Goal: Task Accomplishment & Management: Complete application form

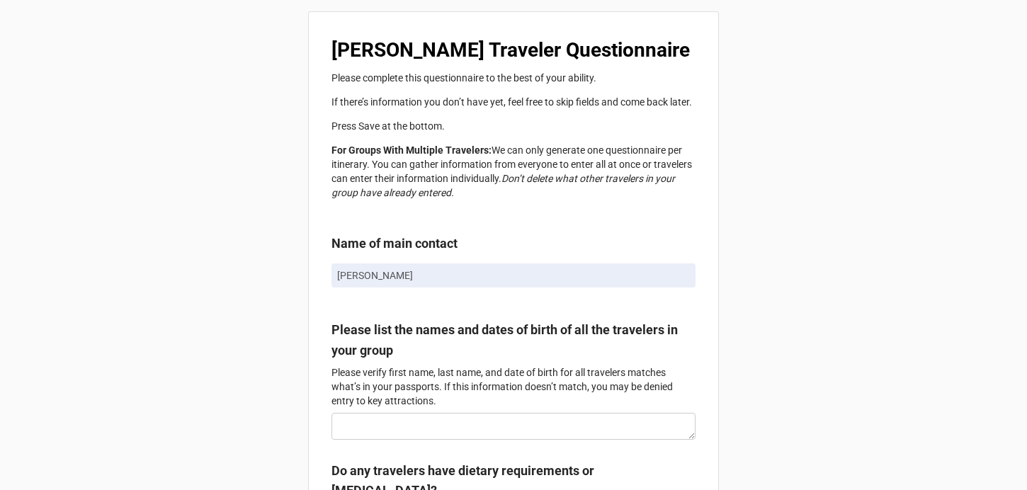
scroll to position [128, 0]
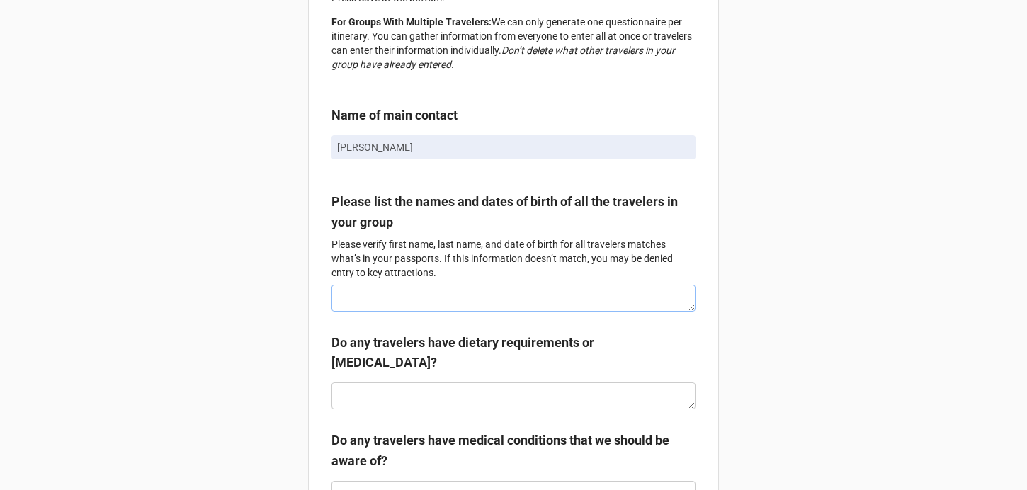
click at [424, 310] on textarea at bounding box center [514, 298] width 364 height 27
type textarea "x"
type textarea "M"
type textarea "x"
type textarea "Mar"
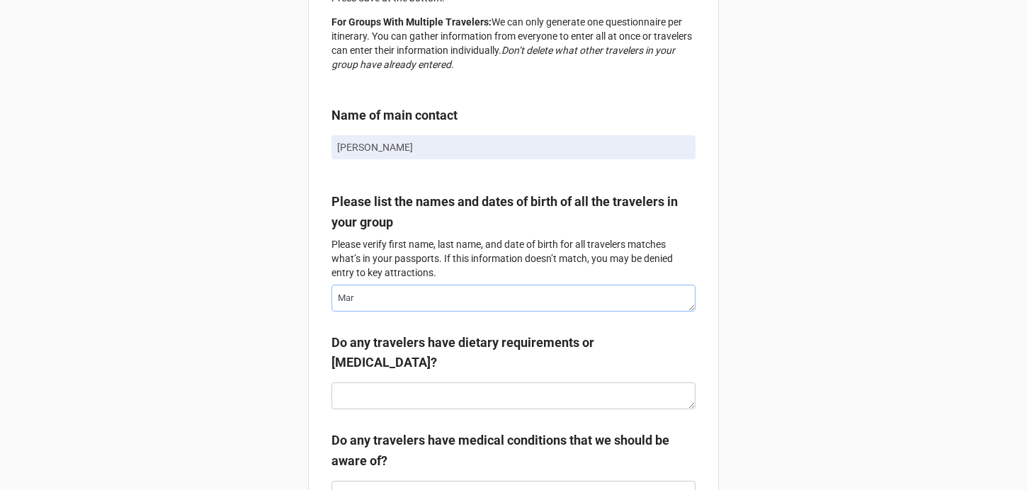
type textarea "x"
type textarea "Mart"
type textarea "x"
type textarea "[PERSON_NAME]"
type textarea "x"
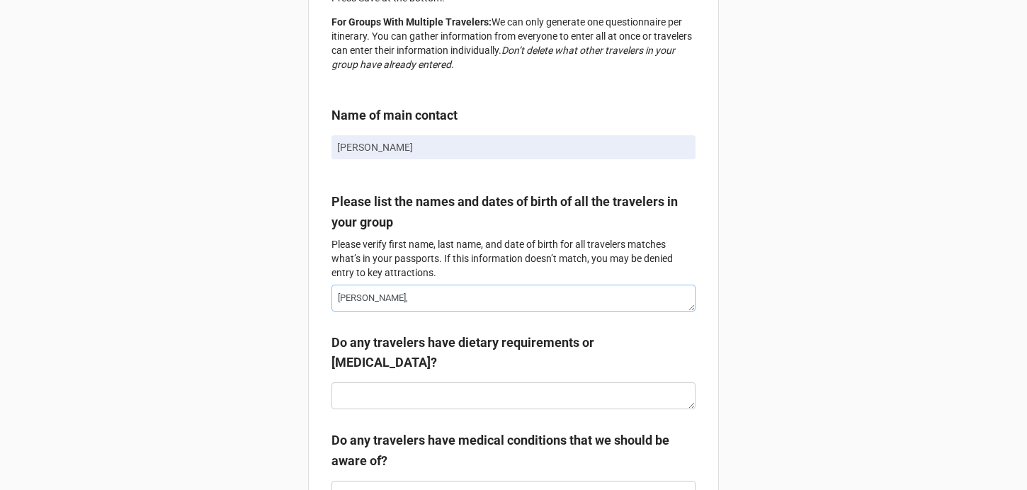
type textarea "[PERSON_NAME],"
type textarea "x"
type textarea "[PERSON_NAME], S"
type textarea "x"
type textarea "[PERSON_NAME], Ste"
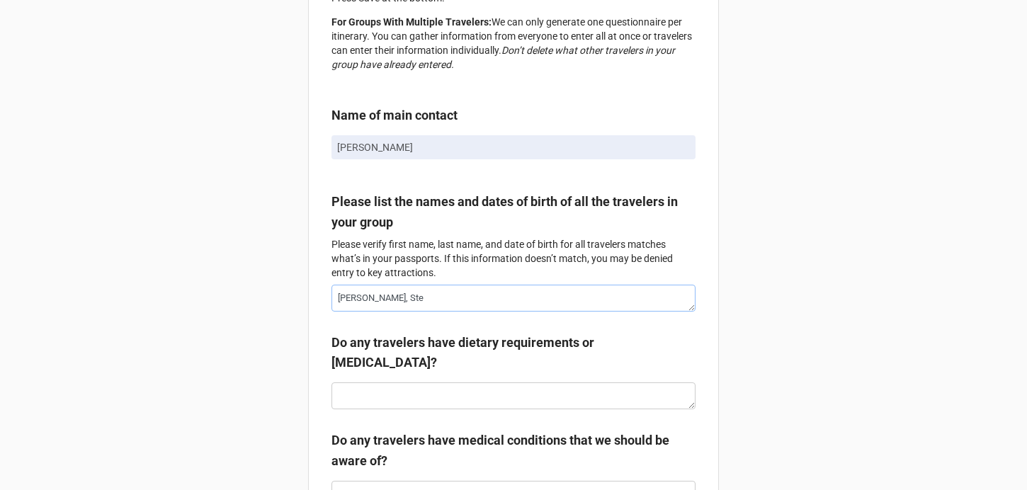
type textarea "x"
type textarea "[PERSON_NAME], Stev"
type textarea "x"
type textarea "[PERSON_NAME]"
type textarea "x"
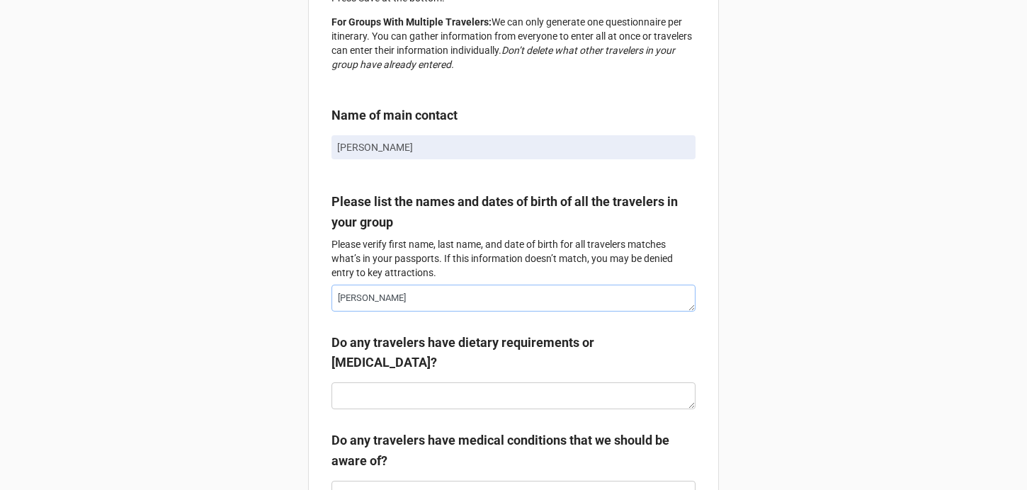
type textarea "[PERSON_NAME],"
type textarea "x"
type textarea "[PERSON_NAME],"
type textarea "x"
type textarea "[PERSON_NAME], J"
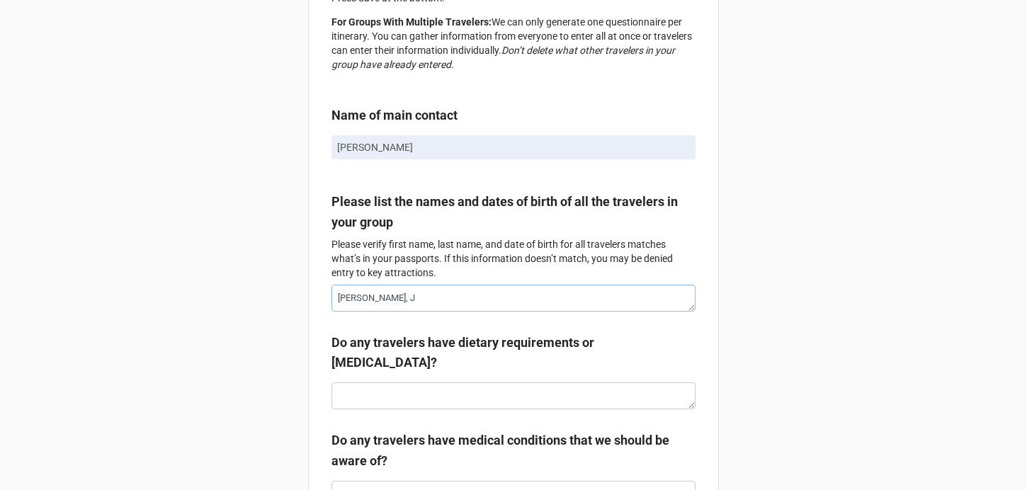
type textarea "x"
type textarea "[PERSON_NAME]"
type textarea "x"
type textarea "[PERSON_NAME], J"
type textarea "x"
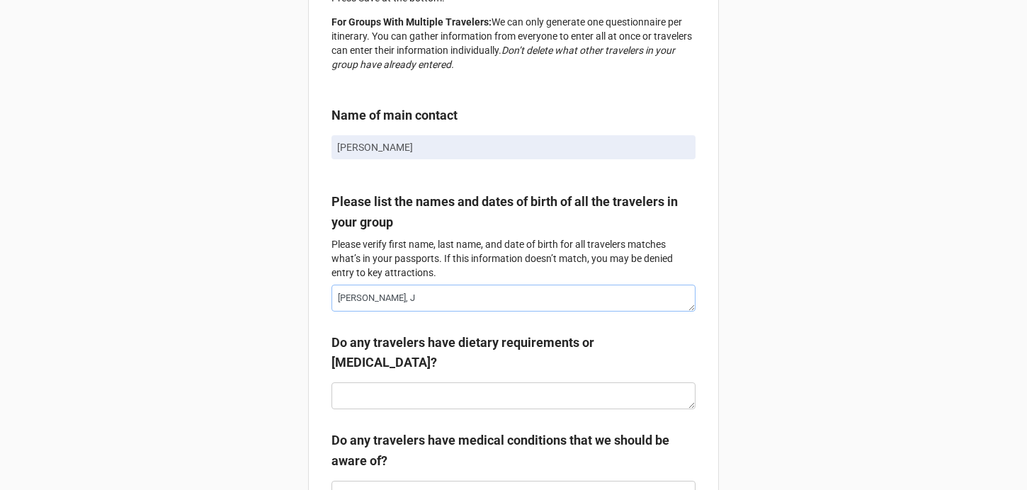
type textarea "[PERSON_NAME],"
type textarea "x"
type textarea "[PERSON_NAME],"
type textarea "x"
type textarea "[PERSON_NAME]"
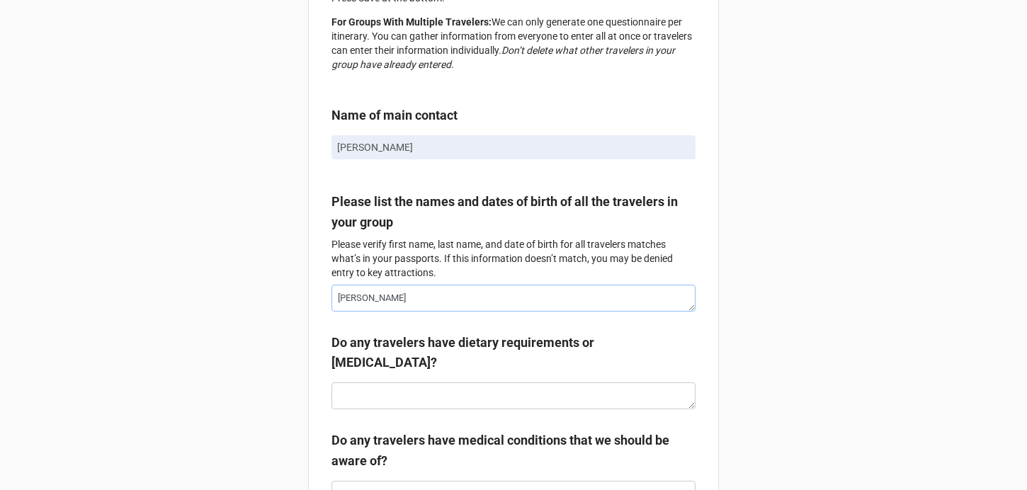
type textarea "x"
type textarea "[PERSON_NAME]"
type textarea "x"
type textarea "[PERSON_NAME],"
type textarea "x"
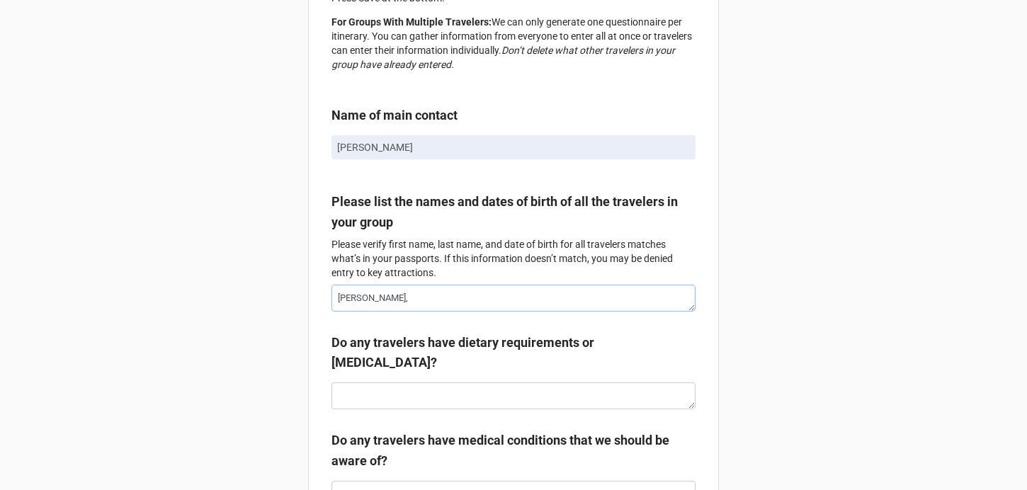
type textarea "[PERSON_NAME],"
type textarea "x"
type textarea "[PERSON_NAME]"
type textarea "x"
type textarea "[PERSON_NAME]"
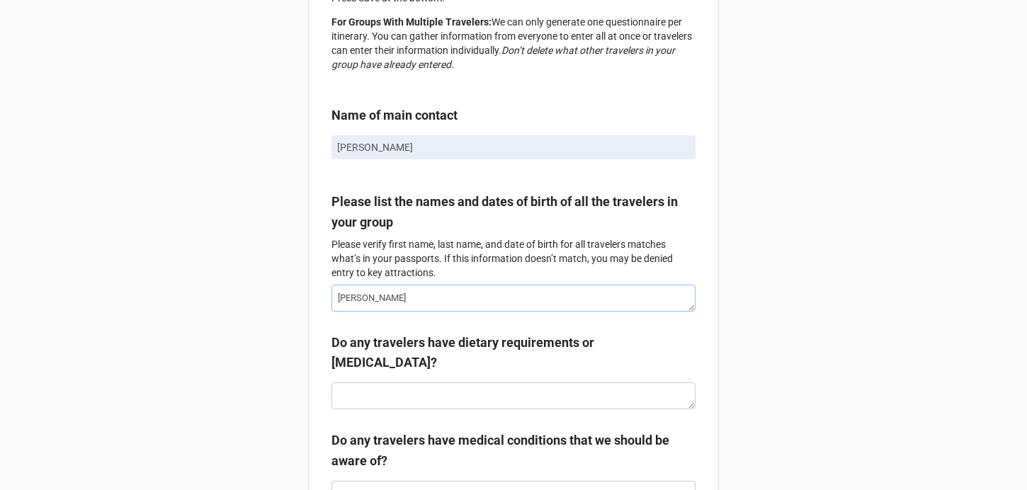
type textarea "x"
type textarea "[PERSON_NAME], [DATE]"
type textarea "x"
type textarea "[PERSON_NAME], Juli"
type textarea "x"
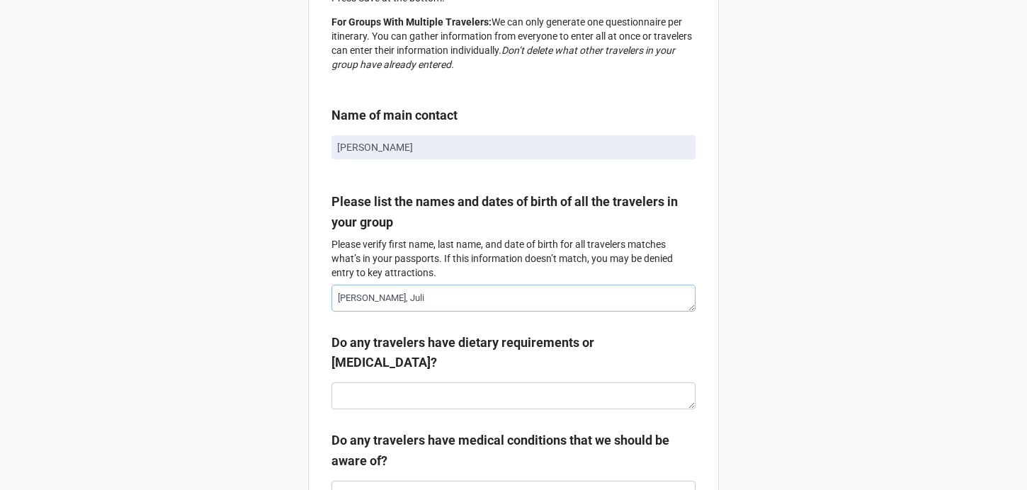
type textarea "[PERSON_NAME]"
type textarea "x"
type textarea "[PERSON_NAME]"
type textarea "x"
type textarea "[PERSON_NAME], [PERSON_NAME], [PERSON_NAME],"
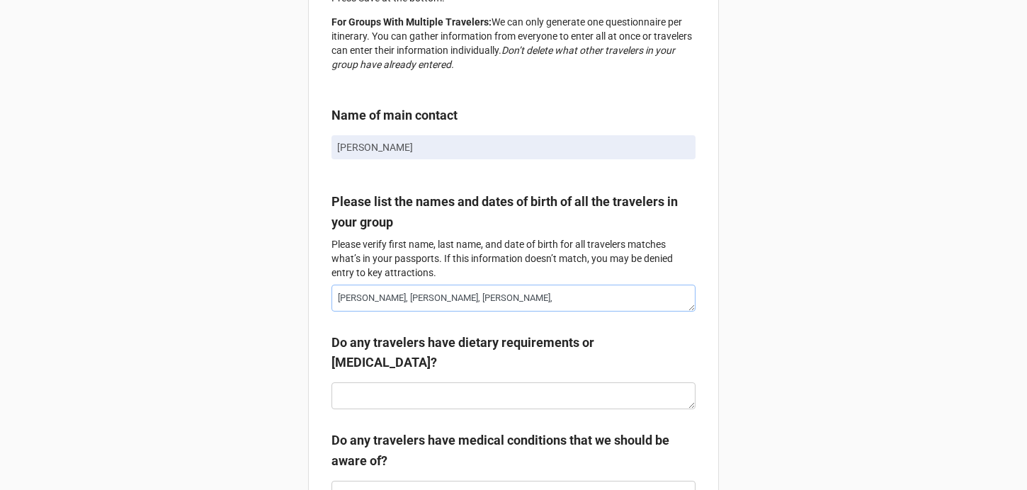
type textarea "x"
type textarea "[PERSON_NAME], [PERSON_NAME], [PERSON_NAME],"
type textarea "x"
type textarea "[PERSON_NAME], [PERSON_NAME], [PERSON_NAME], A"
type textarea "x"
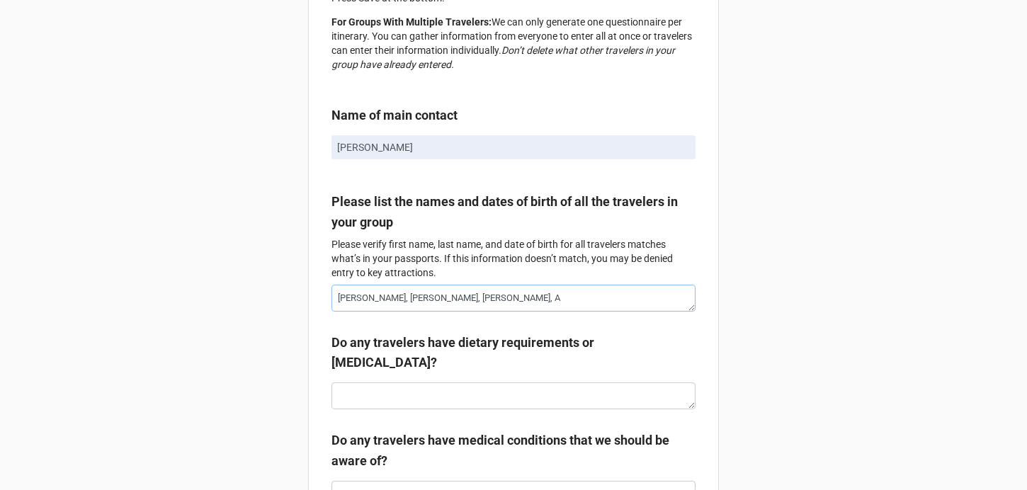
type textarea "[PERSON_NAME], Ad"
type textarea "x"
type textarea "[PERSON_NAME], [PERSON_NAME], [PERSON_NAME], Adr"
type textarea "x"
type textarea "[PERSON_NAME], [PERSON_NAME], [PERSON_NAME], Adro"
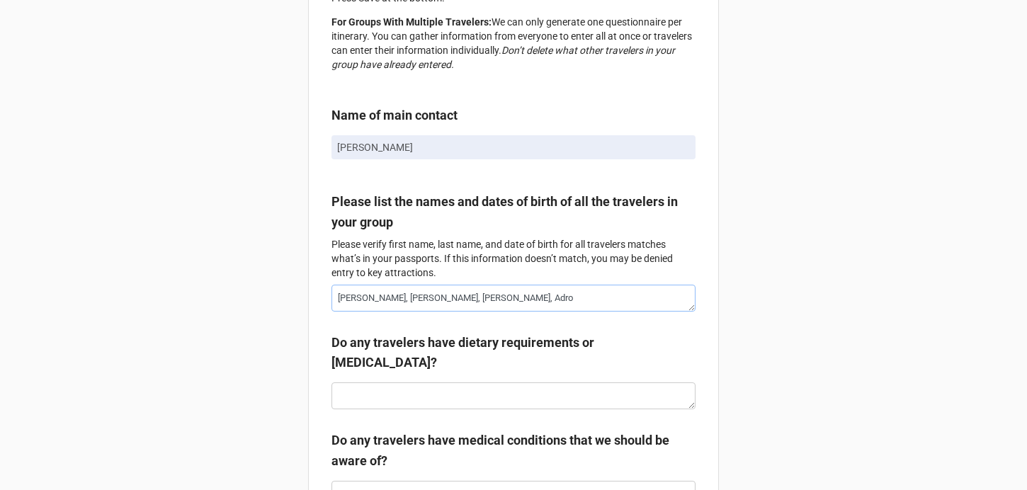
type textarea "x"
type textarea "[PERSON_NAME], [PERSON_NAME], [PERSON_NAME]"
type textarea "x"
type textarea "[PERSON_NAME], [PERSON_NAME], [PERSON_NAME]"
type textarea "x"
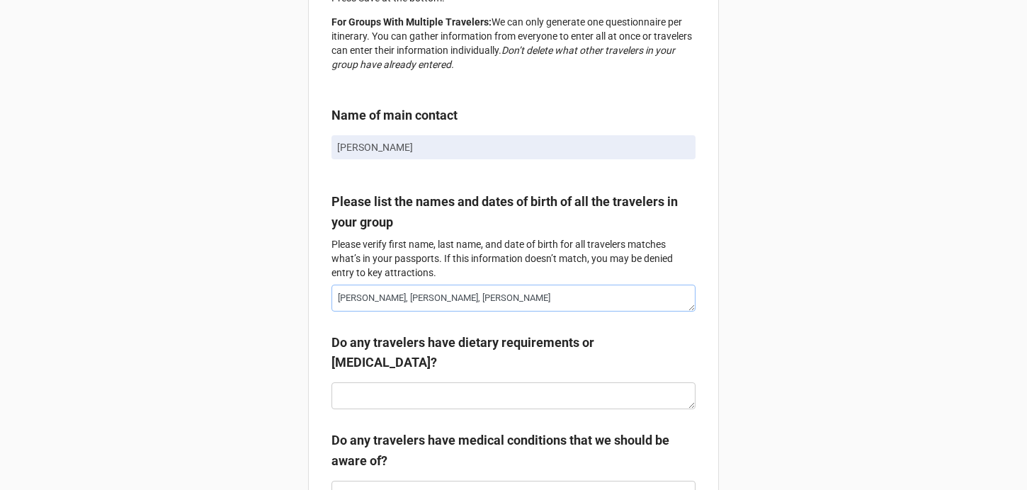
type textarea "[PERSON_NAME], [PERSON_NAME], [PERSON_NAME]"
type textarea "x"
type textarea "[PERSON_NAME], [PERSON_NAME], [PERSON_NAME] Fi"
type textarea "x"
type textarea "[PERSON_NAME], [PERSON_NAME], [PERSON_NAME] Fis"
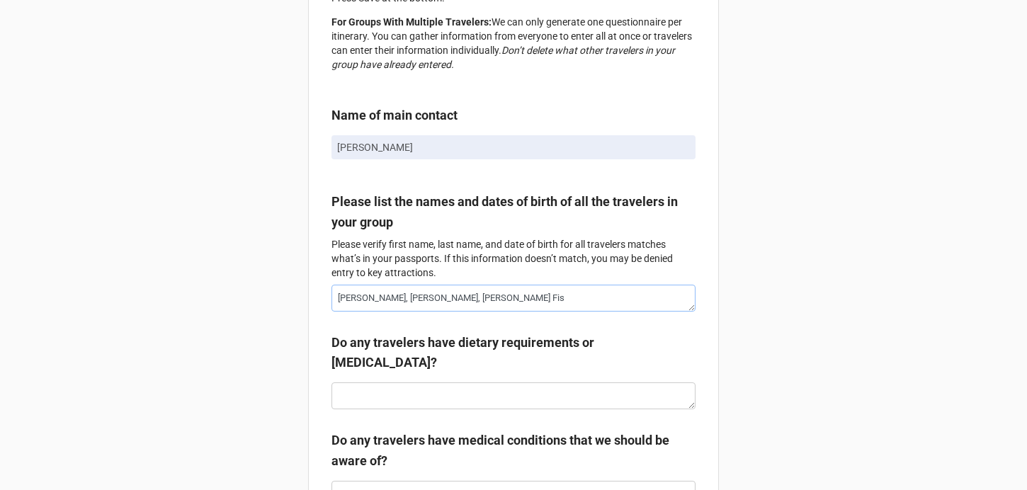
type textarea "x"
type textarea "[PERSON_NAME], [PERSON_NAME], [PERSON_NAME] Fisc"
type textarea "x"
type textarea "[PERSON_NAME], [PERSON_NAME], [PERSON_NAME] Fis"
type textarea "x"
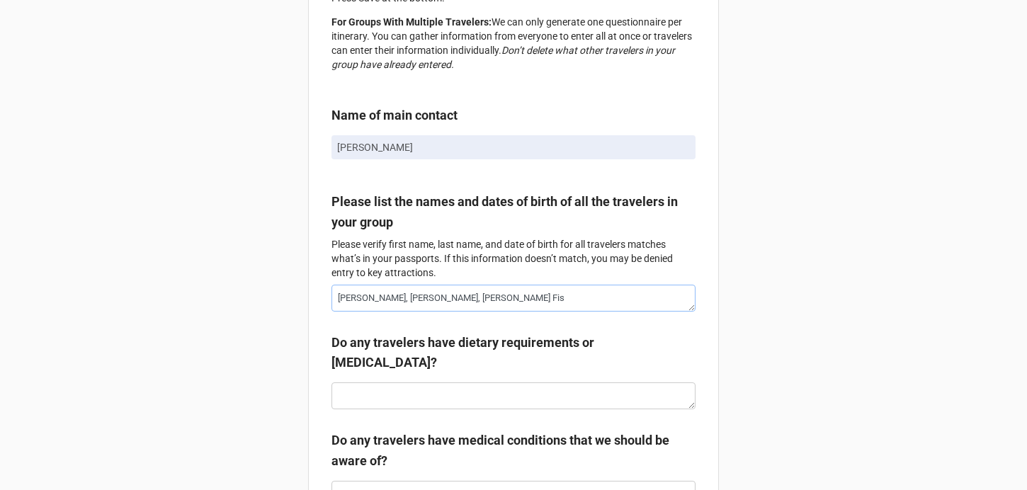
type textarea "[PERSON_NAME], [PERSON_NAME], [PERSON_NAME] Fi"
type textarea "x"
type textarea "[PERSON_NAME], [PERSON_NAME], [PERSON_NAME]"
type textarea "x"
type textarea "[PERSON_NAME], [PERSON_NAME], [PERSON_NAME]"
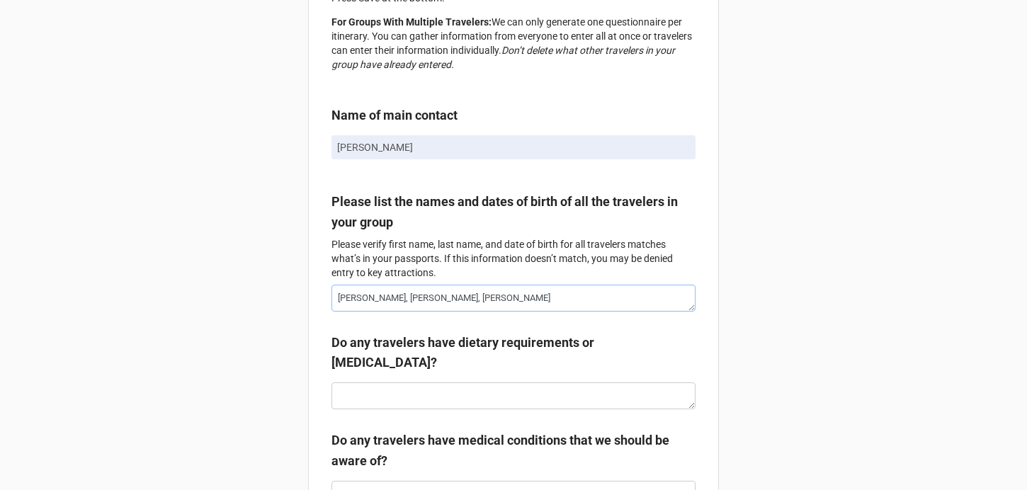
type textarea "x"
type textarea "[PERSON_NAME], [PERSON_NAME], [PERSON_NAME]"
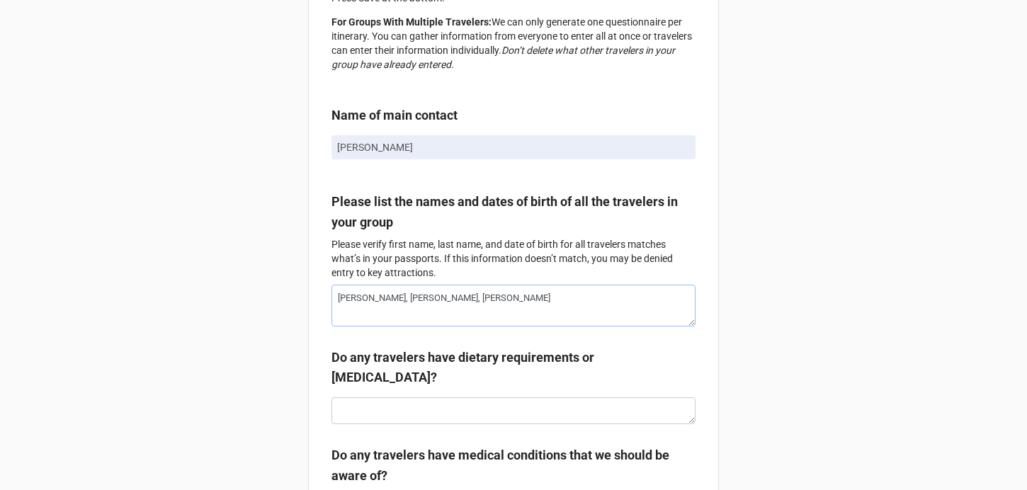
type textarea "x"
type textarea "[PERSON_NAME] ("
type textarea "x"
type textarea "[PERSON_NAME] (al"
type textarea "x"
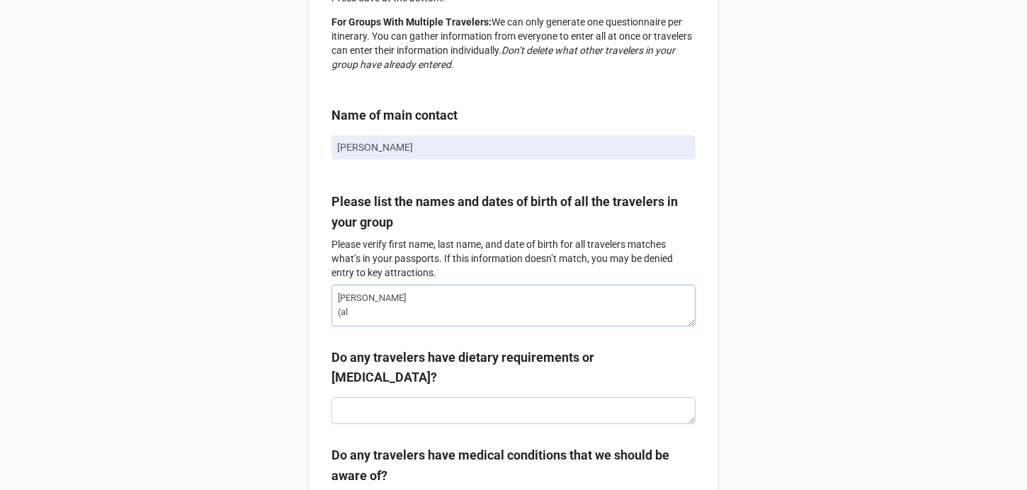
type textarea "[PERSON_NAME] (all"
type textarea "x"
type textarea "[PERSON_NAME] (all"
type textarea "x"
type textarea "[PERSON_NAME], [PERSON_NAME], [PERSON_NAME] (all F"
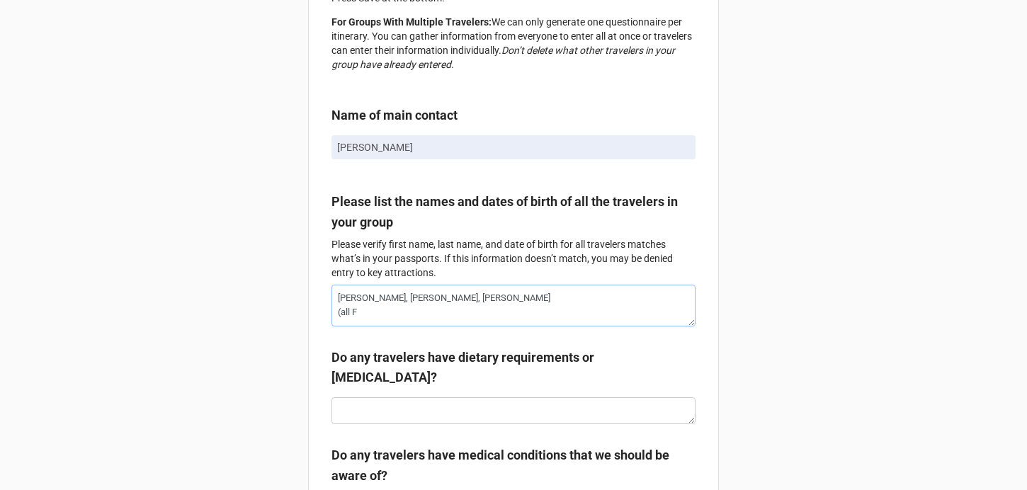
type textarea "x"
type textarea "[PERSON_NAME], [PERSON_NAME], [PERSON_NAME] (all Fi"
type textarea "x"
type textarea "[PERSON_NAME], [PERSON_NAME], [PERSON_NAME] (all Fis"
type textarea "x"
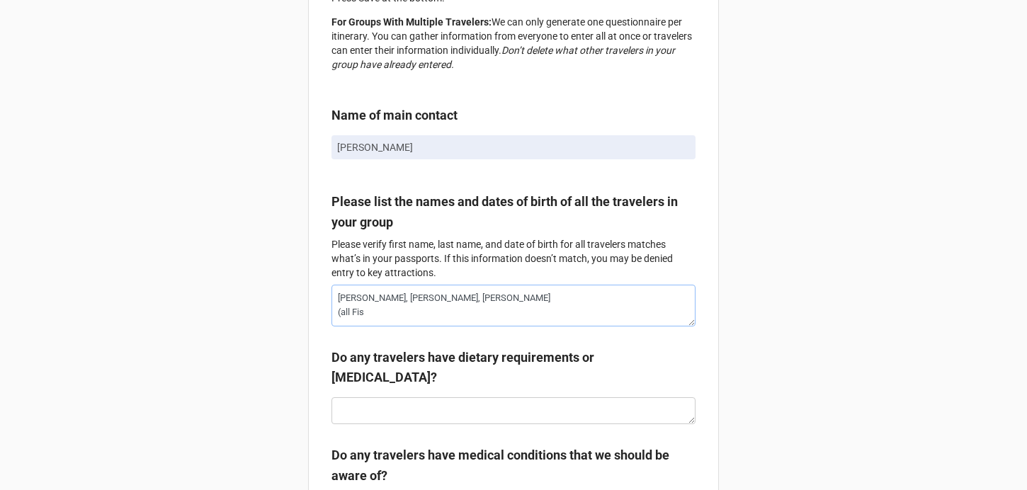
type textarea "[PERSON_NAME], [PERSON_NAME], [PERSON_NAME] (all Fisc"
type textarea "x"
type textarea "[PERSON_NAME], [PERSON_NAME], [PERSON_NAME] (all [PERSON_NAME]"
type textarea "x"
type textarea "[PERSON_NAME], [PERSON_NAME], [PERSON_NAME] (all [PERSON_NAME])"
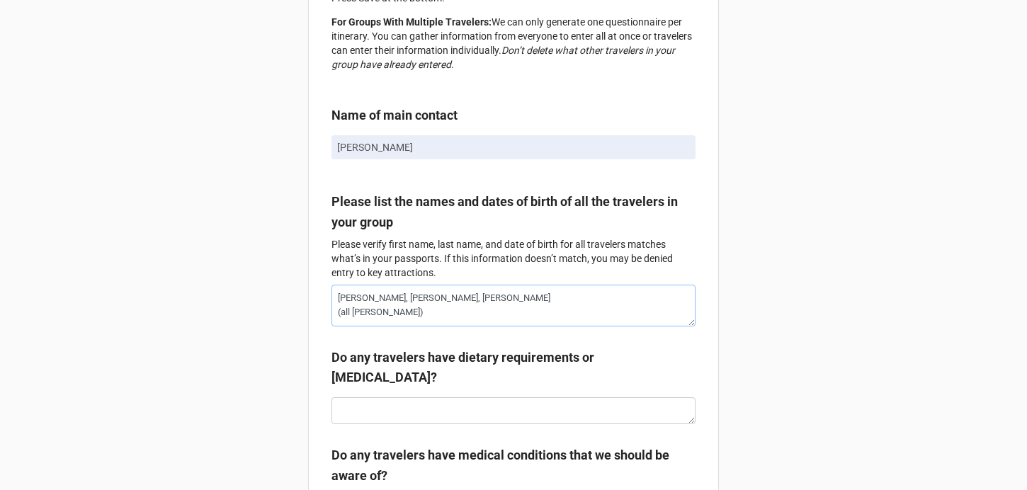
click at [348, 327] on textarea "[PERSON_NAME], [PERSON_NAME], [PERSON_NAME] (all [PERSON_NAME])" at bounding box center [514, 306] width 364 height 42
drag, startPoint x: 419, startPoint y: 329, endPoint x: 296, endPoint y: 329, distance: 122.6
click at [380, 327] on textarea "[PERSON_NAME], [PERSON_NAME], [PERSON_NAME] (all [PERSON_NAME])" at bounding box center [514, 306] width 364 height 42
drag, startPoint x: 390, startPoint y: 329, endPoint x: 359, endPoint y: 311, distance: 35.9
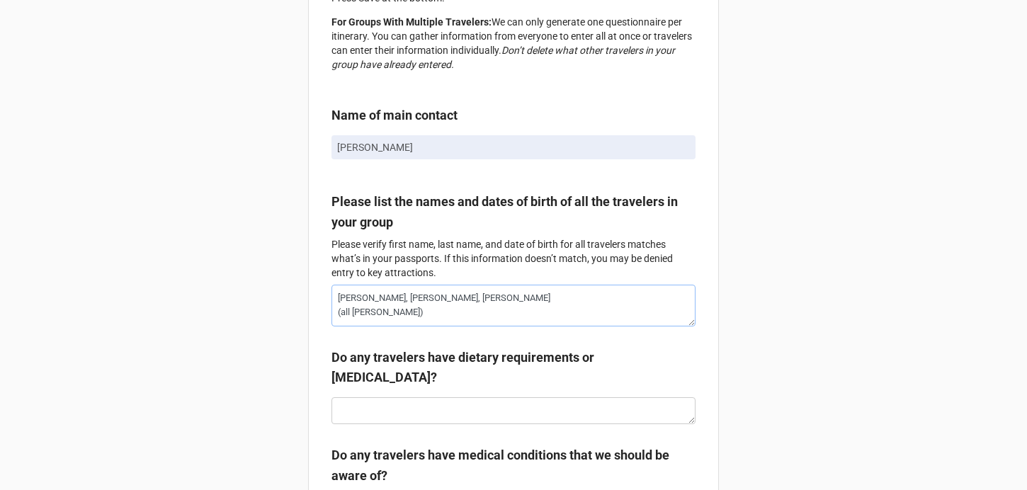
click at [359, 311] on textarea "[PERSON_NAME], [PERSON_NAME], [PERSON_NAME] (all [PERSON_NAME])" at bounding box center [514, 306] width 364 height 42
type textarea "x"
type textarea "[PERSON_NAME]"
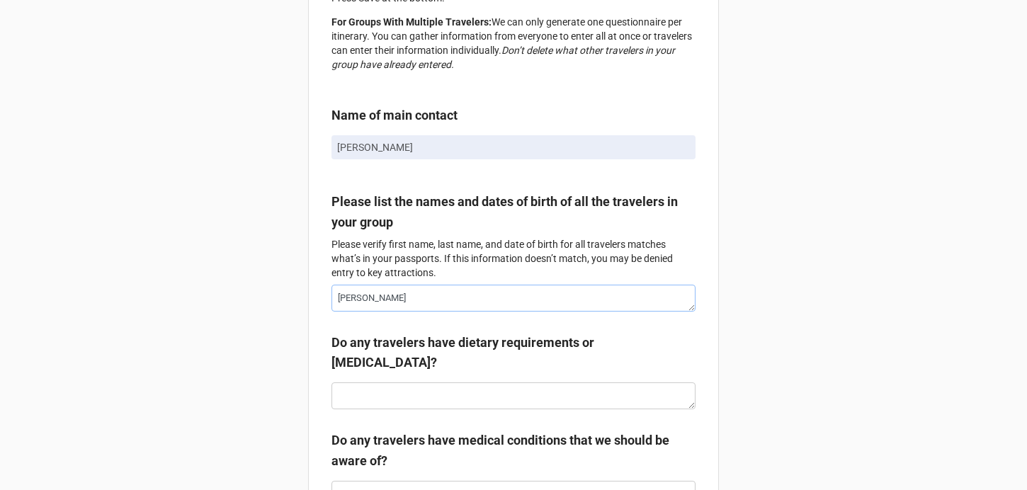
type textarea "x"
type textarea "[PERSON_NAME]"
type textarea "x"
type textarea "[PERSON_NAME]"
type textarea "x"
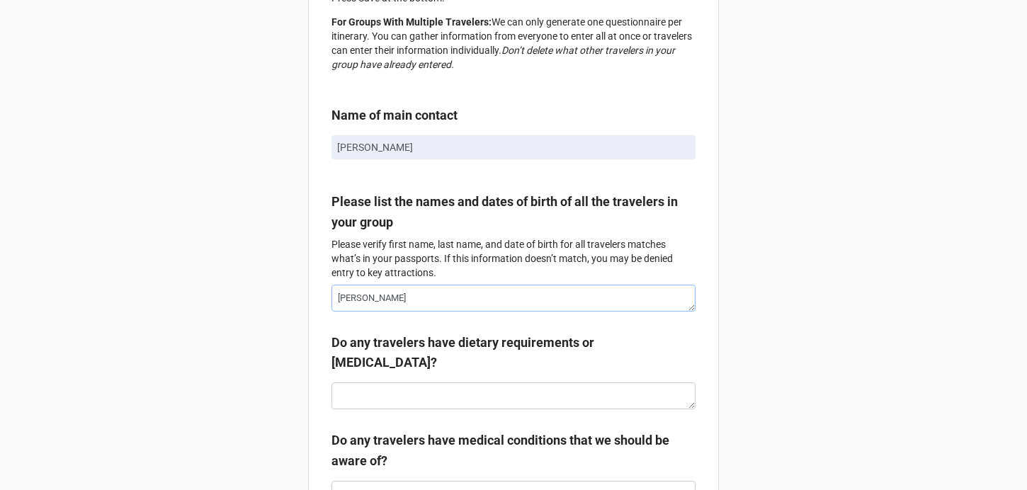
type textarea "[PERSON_NAME]"
type textarea "x"
type textarea "[PERSON_NAME]"
type textarea "x"
type textarea "[PERSON_NAME]"
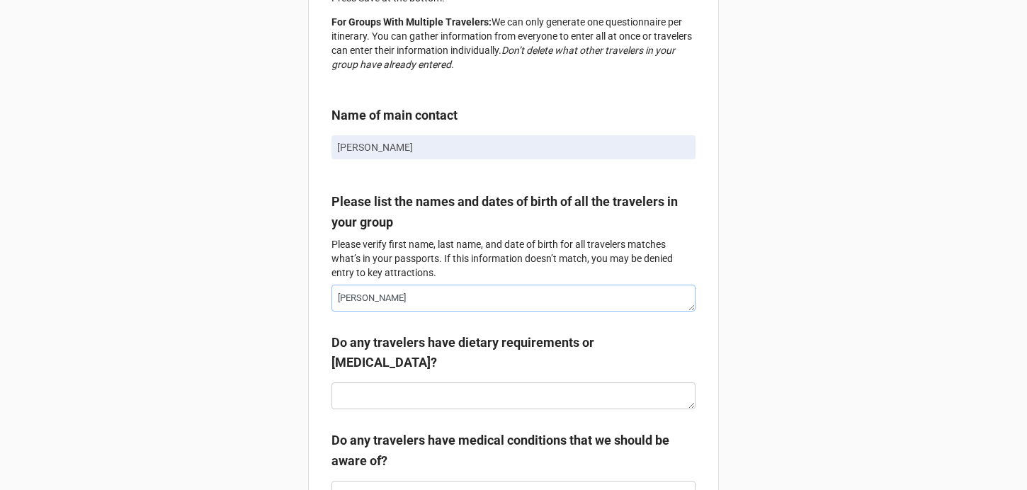
type textarea "x"
type textarea "[PERSON_NAME]"
type textarea "x"
type textarea "[PERSON_NAME]"
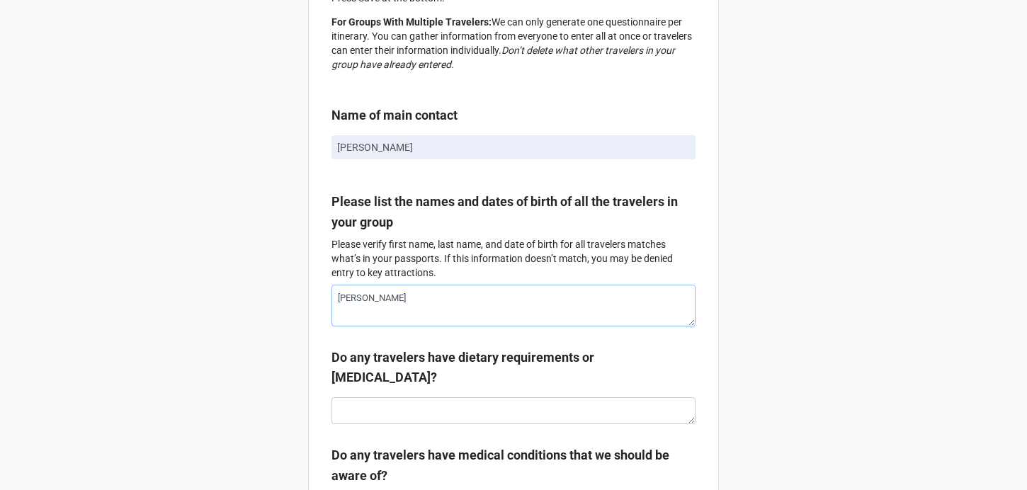
type textarea "x"
type textarea "[PERSON_NAME] S"
type textarea "x"
type textarea "[PERSON_NAME] St"
type textarea "x"
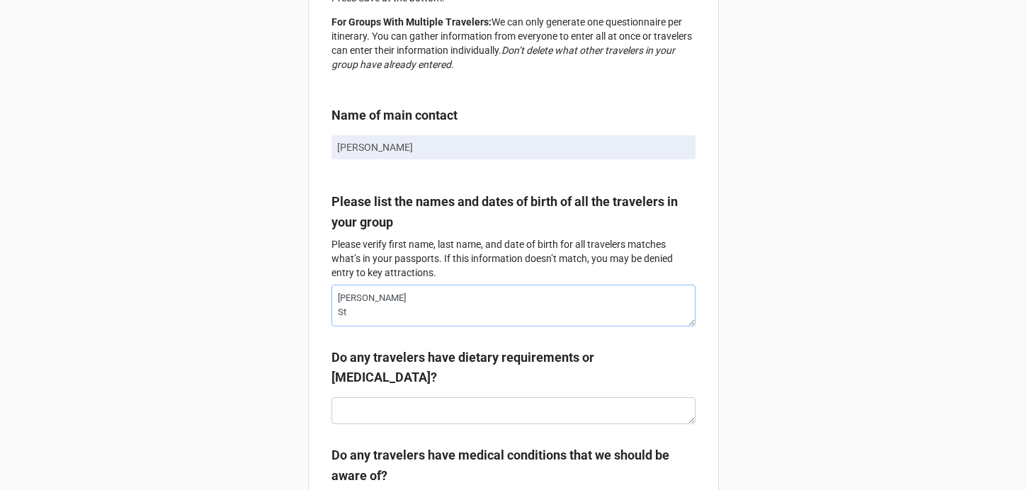
type textarea "[PERSON_NAME] Ste"
type textarea "x"
type textarea "[PERSON_NAME] Stev"
type textarea "x"
type textarea "[PERSON_NAME] [PERSON_NAME]"
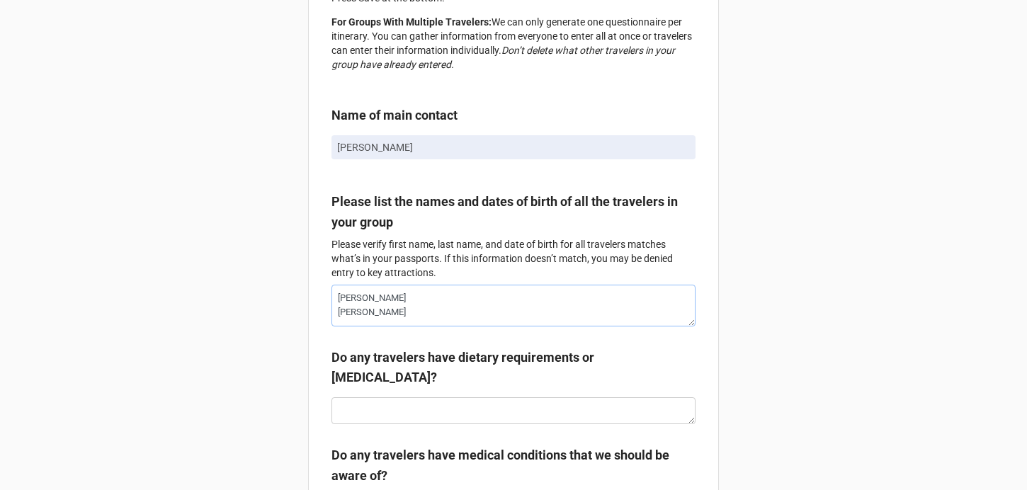
type textarea "x"
type textarea "[PERSON_NAME] [PERSON_NAME]"
type textarea "x"
type textarea "[PERSON_NAME] [PERSON_NAME]"
type textarea "x"
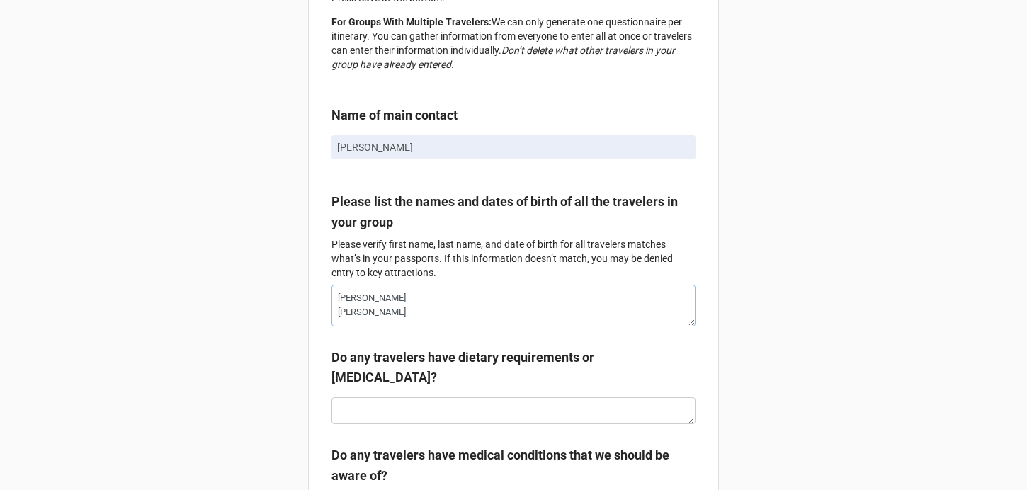
type textarea "[PERSON_NAME] [PERSON_NAME]"
type textarea "x"
type textarea "[PERSON_NAME] [PERSON_NAME]"
type textarea "x"
type textarea "[PERSON_NAME] [PERSON_NAME]"
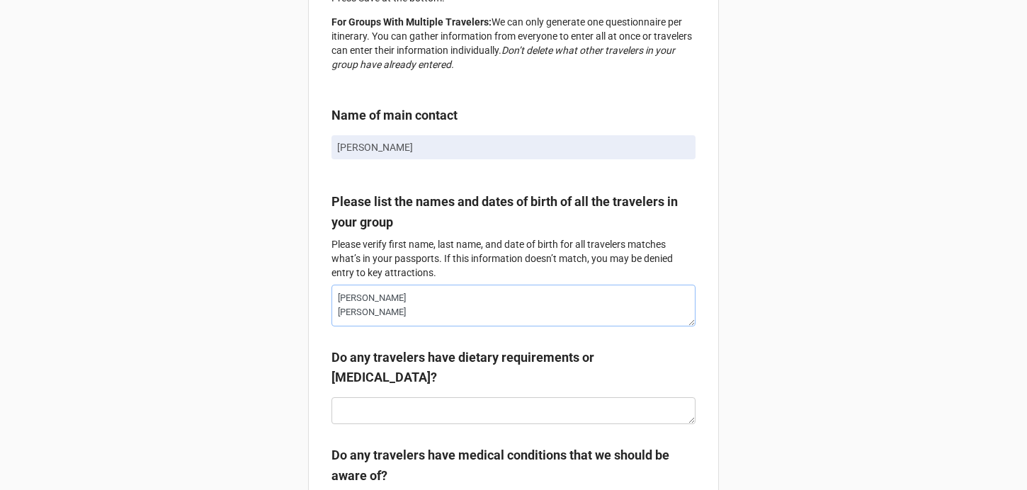
type textarea "x"
type textarea "[PERSON_NAME] [PERSON_NAME]"
type textarea "x"
type textarea "[PERSON_NAME] [PERSON_NAME]"
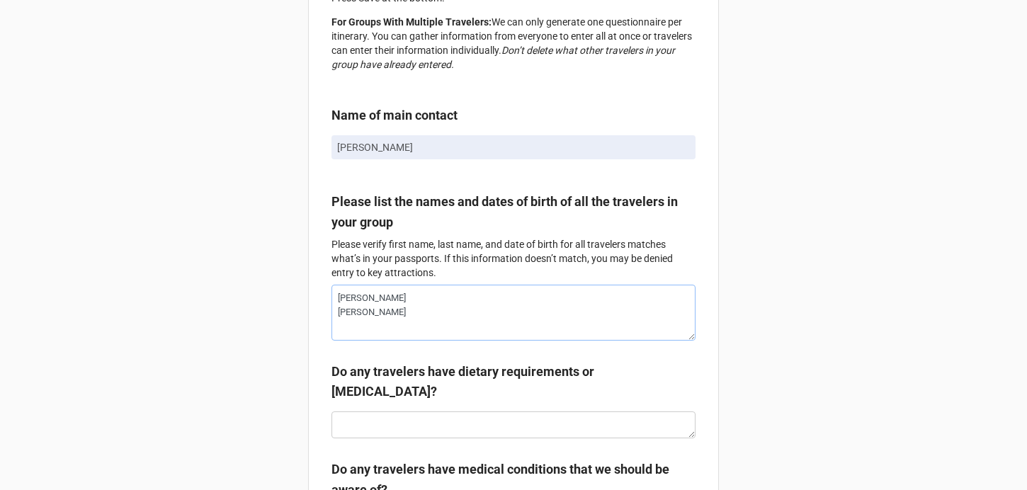
type textarea "x"
type textarea "[PERSON_NAME] [PERSON_NAME] A"
type textarea "x"
type textarea "[PERSON_NAME] [PERSON_NAME] Ad"
type textarea "x"
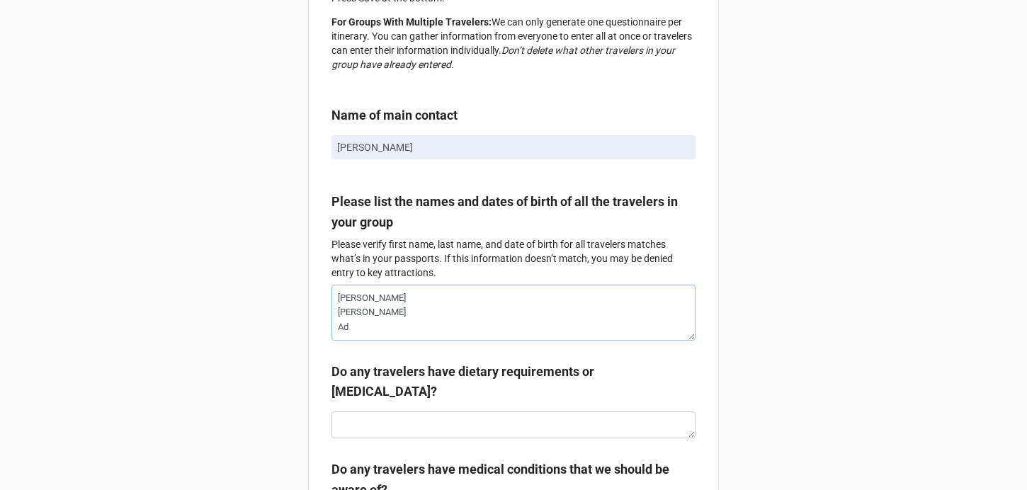
type textarea "[PERSON_NAME] [PERSON_NAME] Adr"
type textarea "x"
type textarea "[PERSON_NAME] [PERSON_NAME] Adro"
type textarea "x"
type textarea "[PERSON_NAME] [PERSON_NAME] [PERSON_NAME]"
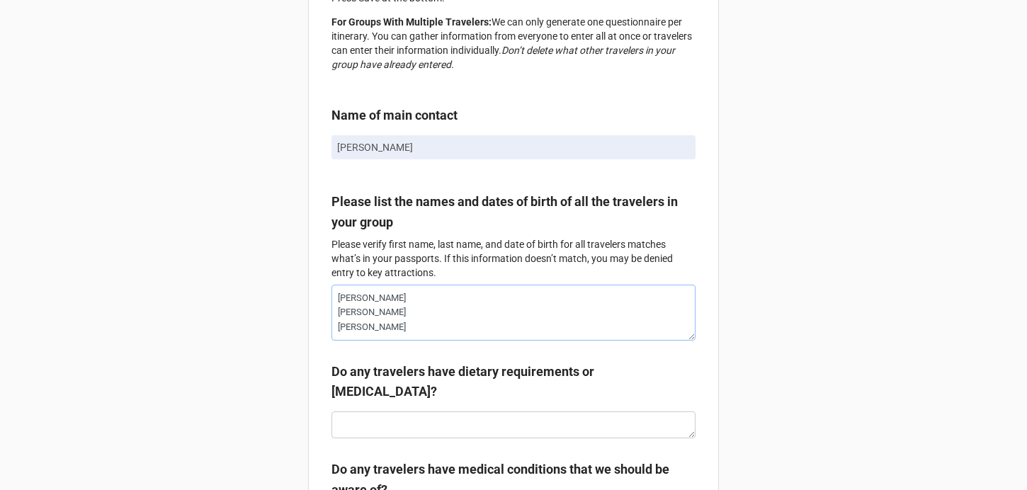
type textarea "x"
type textarea "[PERSON_NAME] [PERSON_NAME] [PERSON_NAME]"
type textarea "x"
type textarea "[PERSON_NAME] [PERSON_NAME] [PERSON_NAME] F"
type textarea "x"
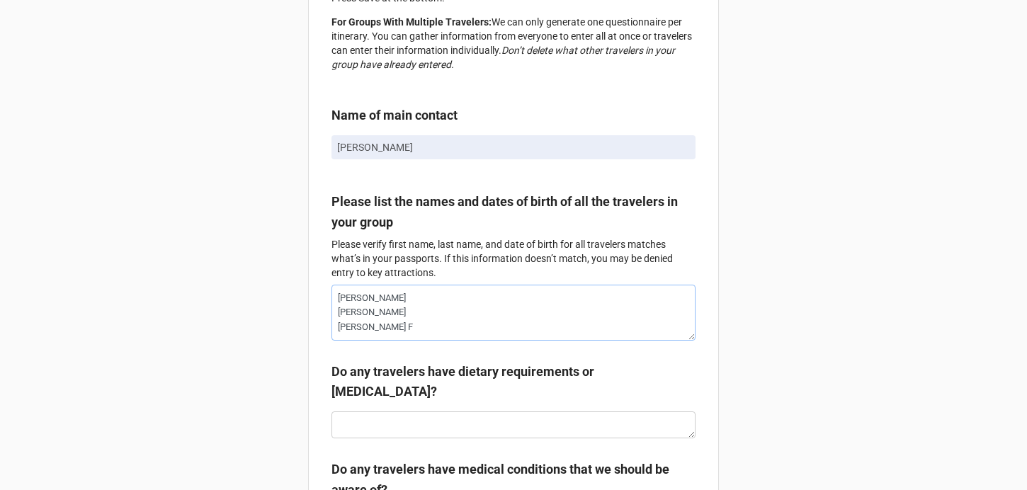
type textarea "[PERSON_NAME] [PERSON_NAME] [PERSON_NAME] Fi"
type textarea "x"
type textarea "[PERSON_NAME] [PERSON_NAME] [PERSON_NAME] Fis"
type textarea "x"
type textarea "[PERSON_NAME] [PERSON_NAME] [PERSON_NAME] Fisc"
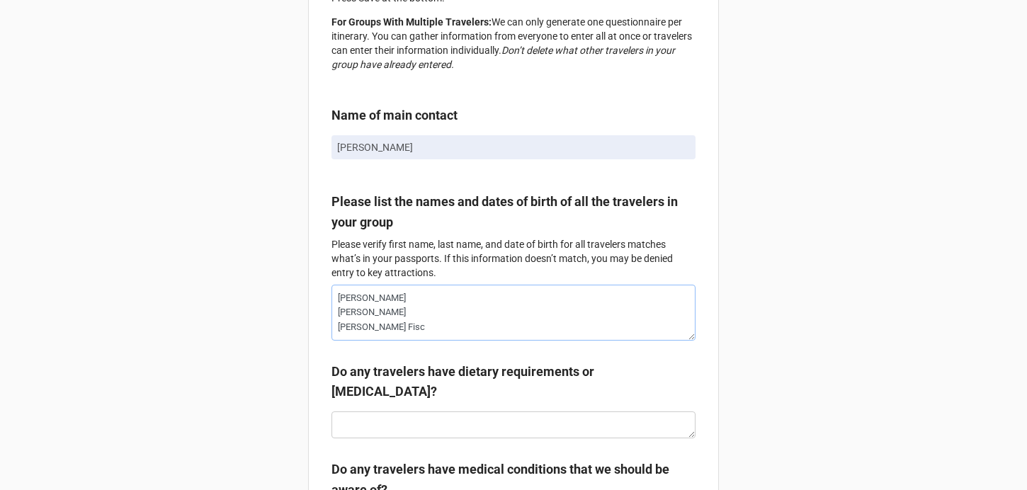
type textarea "x"
type textarea "[PERSON_NAME] [PERSON_NAME] [PERSON_NAME]"
type textarea "x"
type textarea "[PERSON_NAME] [PERSON_NAME] [PERSON_NAME]"
type textarea "x"
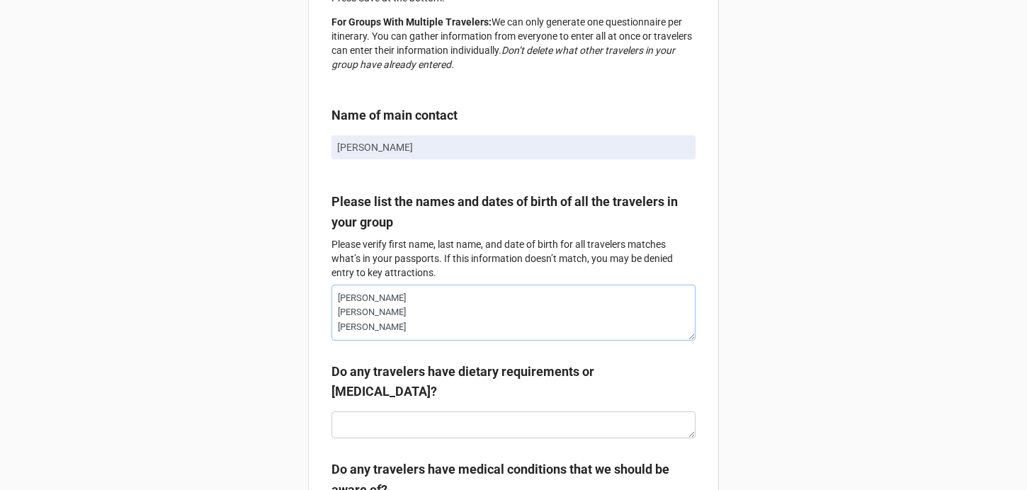
type textarea "[PERSON_NAME] [PERSON_NAME] [PERSON_NAME]"
type textarea "x"
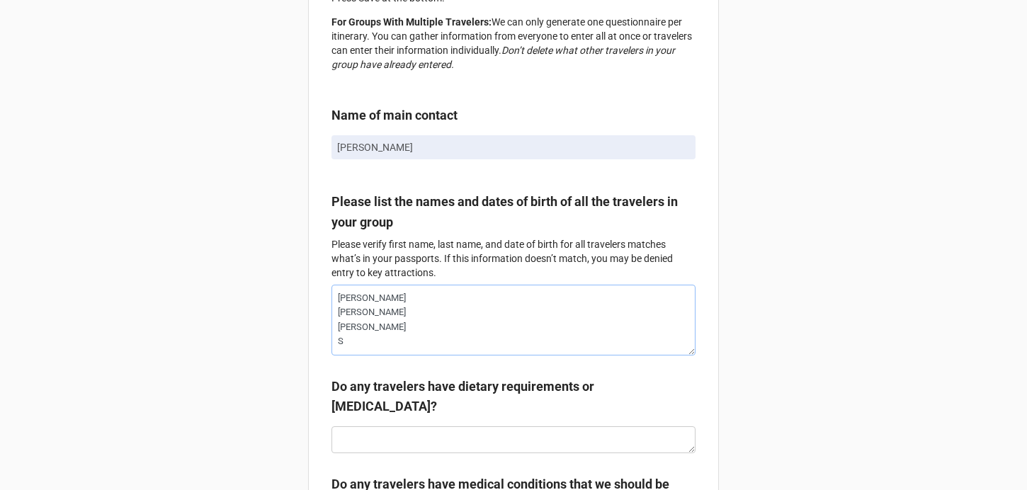
type textarea "[PERSON_NAME] [PERSON_NAME] [PERSON_NAME]"
type textarea "x"
type textarea "[PERSON_NAME] [PERSON_NAME] [PERSON_NAME] J"
type textarea "x"
type textarea "[PERSON_NAME] [PERSON_NAME] [PERSON_NAME] Ju"
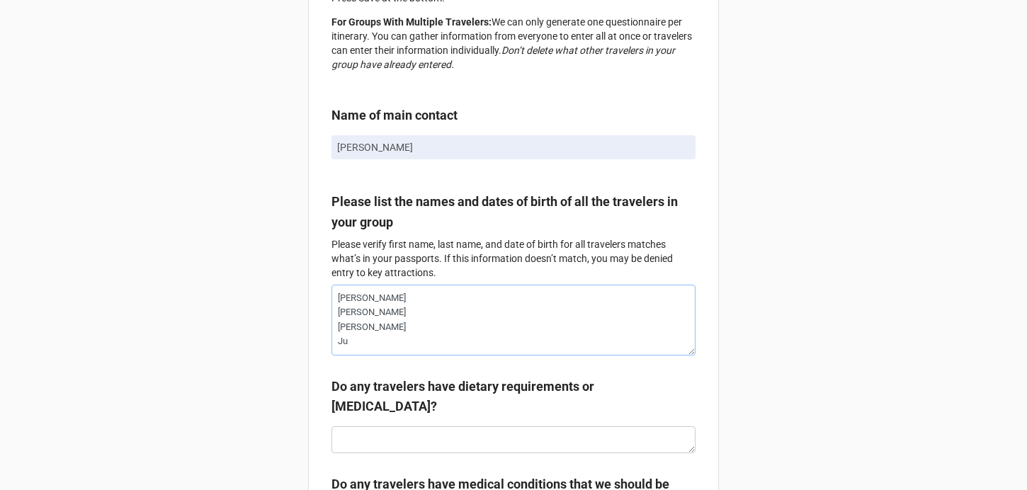
type textarea "x"
type textarea "[PERSON_NAME] [PERSON_NAME] [PERSON_NAME] [DATE]"
type textarea "x"
type textarea "[PERSON_NAME] [PERSON_NAME] [PERSON_NAME] [PERSON_NAME]"
type textarea "x"
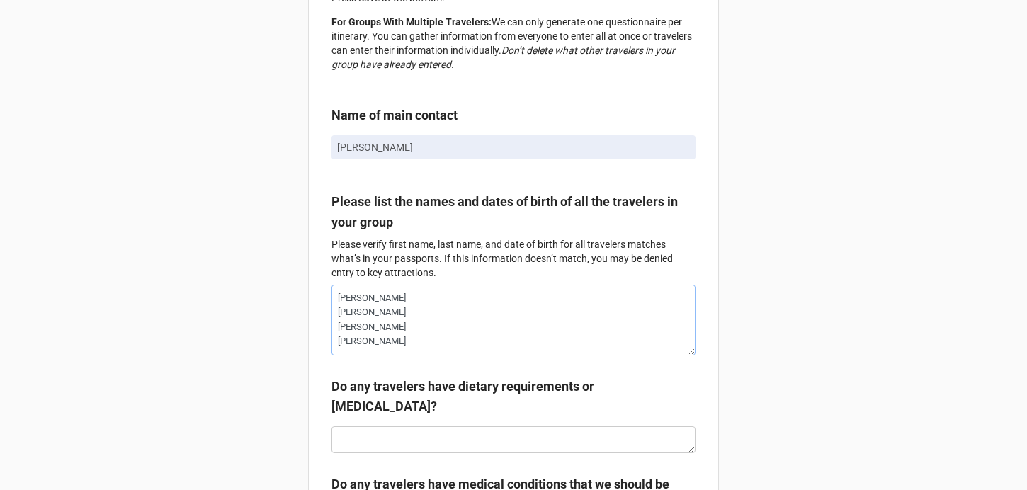
type textarea "[PERSON_NAME] [PERSON_NAME] [PERSON_NAME] [PERSON_NAME]"
type textarea "x"
type textarea "[PERSON_NAME] [PERSON_NAME] [PERSON_NAME] [PERSON_NAME]"
type textarea "x"
type textarea "[PERSON_NAME] [PERSON_NAME] [PERSON_NAME] [PERSON_NAME]"
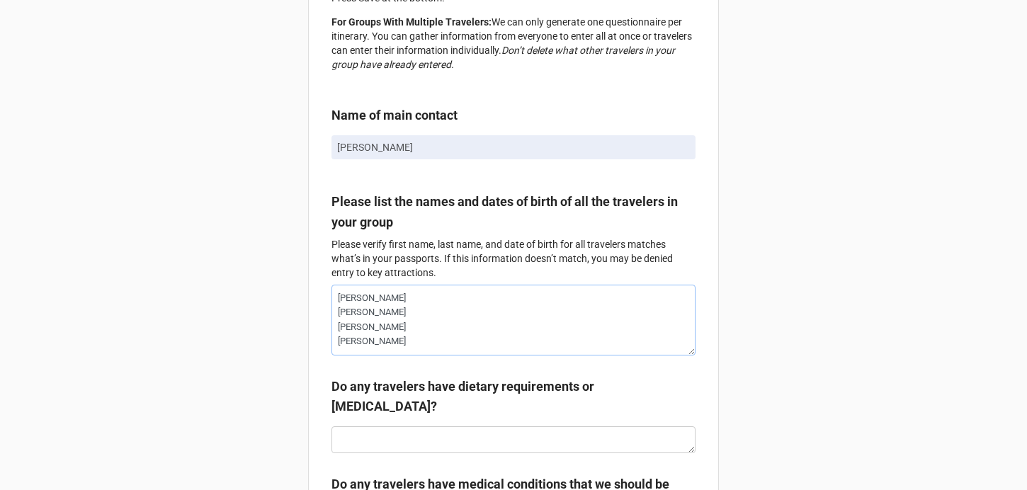
type textarea "x"
type textarea "[PERSON_NAME] [PERSON_NAME] [PERSON_NAME] [PERSON_NAME]"
type textarea "x"
type textarea "[PERSON_NAME] [PERSON_NAME] [PERSON_NAME] [PERSON_NAME] Fi"
type textarea "x"
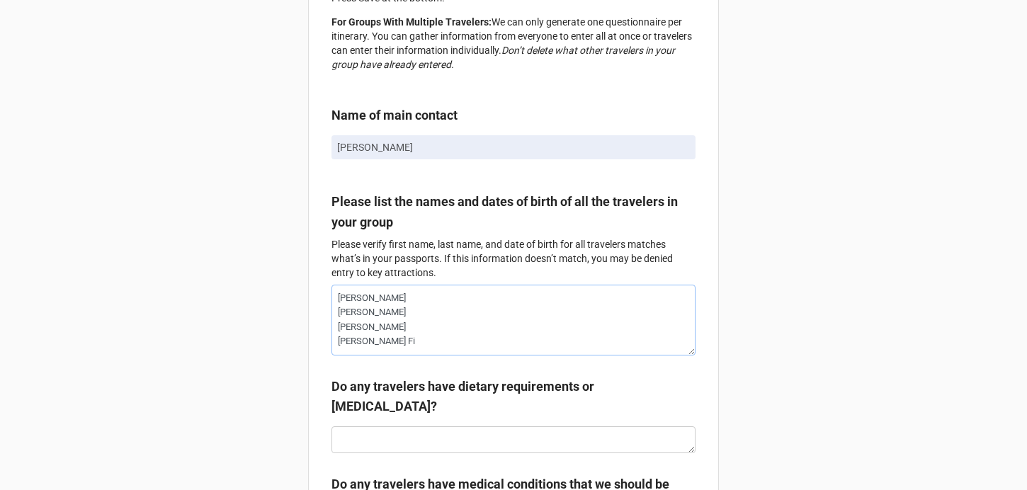
type textarea "[PERSON_NAME] [PERSON_NAME] [PERSON_NAME] [PERSON_NAME] Fis"
type textarea "x"
type textarea "[PERSON_NAME] [PERSON_NAME] [PERSON_NAME] [PERSON_NAME] Fisc"
type textarea "x"
type textarea "[PERSON_NAME] [PERSON_NAME] [PERSON_NAME] [PERSON_NAME]"
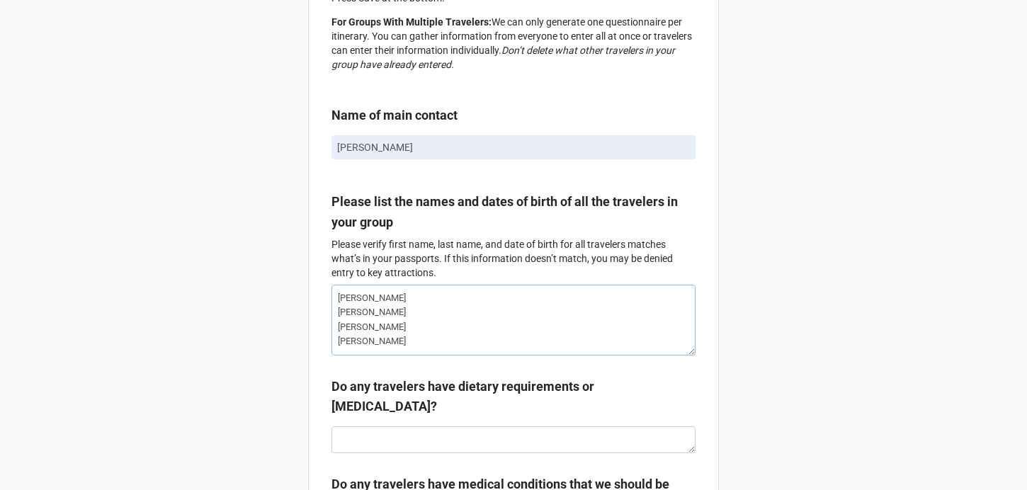
type textarea "x"
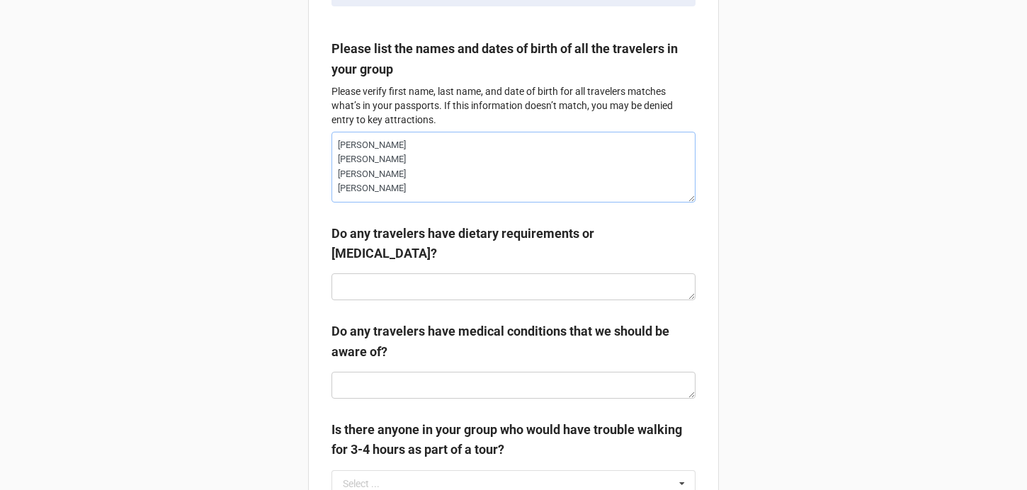
type textarea "[PERSON_NAME] [PERSON_NAME] [PERSON_NAME] [PERSON_NAME]"
click at [391, 300] on textarea at bounding box center [514, 287] width 364 height 27
click at [383, 399] on textarea at bounding box center [514, 385] width 364 height 27
click at [349, 300] on textarea "No" at bounding box center [514, 287] width 364 height 27
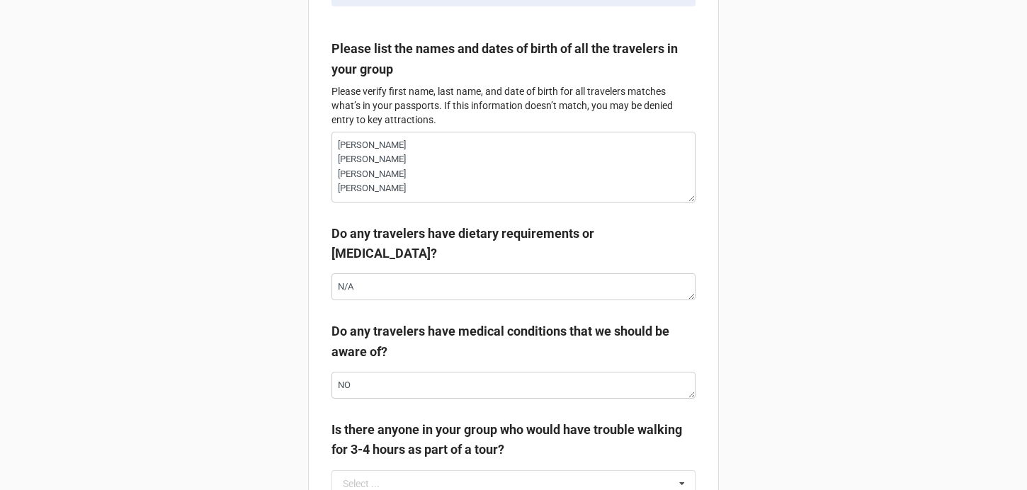
click at [365, 372] on div "Do any travelers have medical conditions that we should be aware of?" at bounding box center [514, 347] width 364 height 50
click at [361, 393] on textarea "NO" at bounding box center [514, 385] width 364 height 27
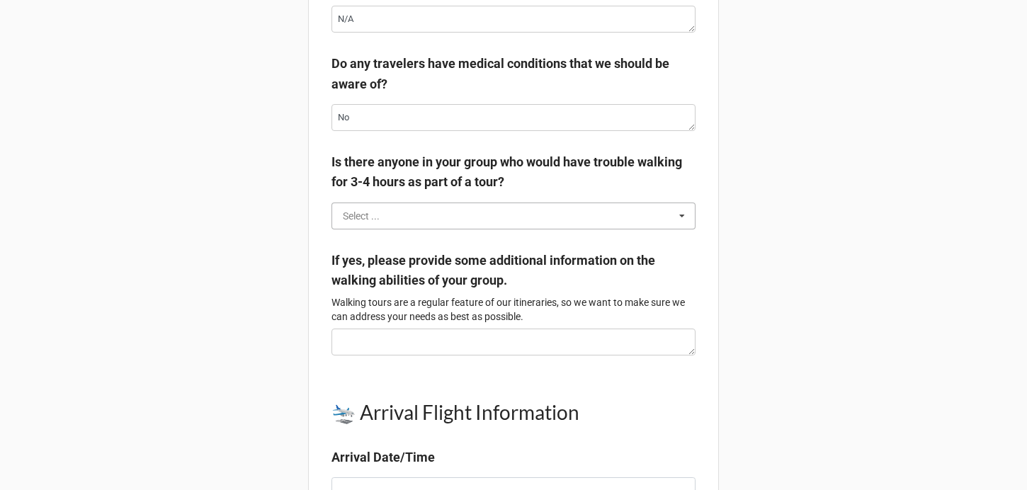
click at [395, 223] on input "text" at bounding box center [514, 216] width 363 height 26
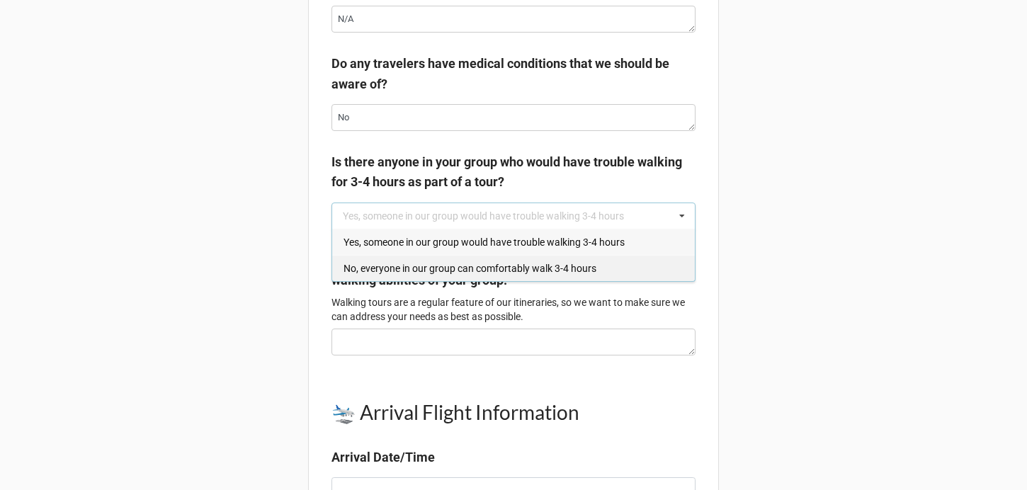
click at [381, 274] on span "No, everyone in our group can comfortably walk 3-4 hours" at bounding box center [470, 268] width 253 height 11
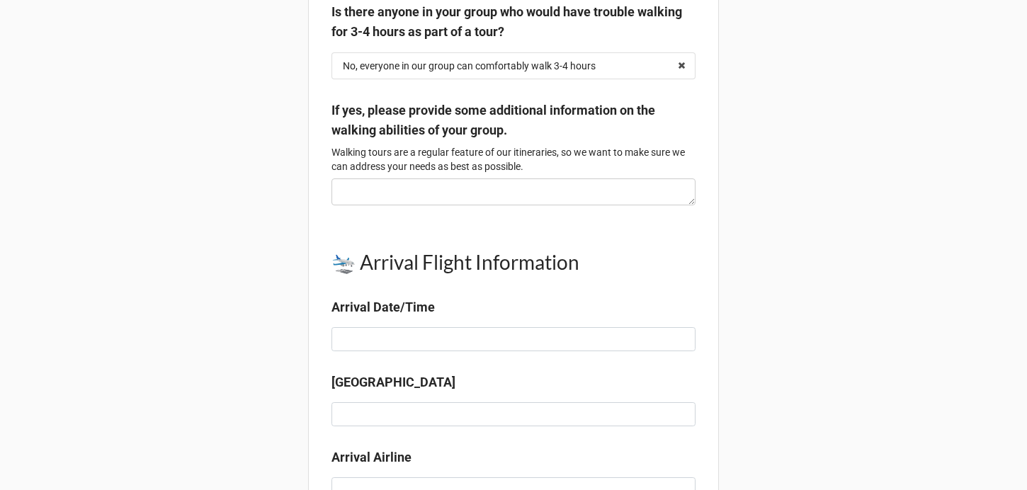
scroll to position [795, 0]
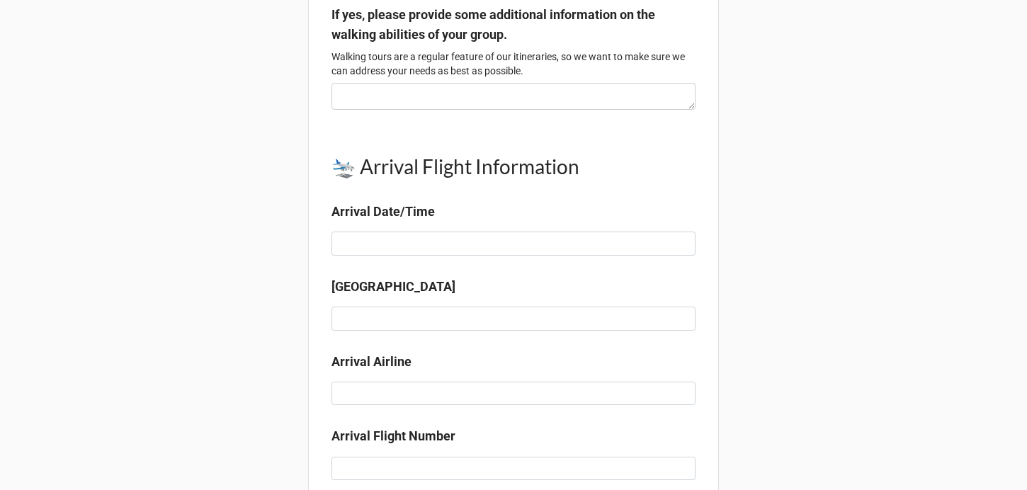
click at [366, 232] on div "🛬 Arrival Flight Information Arrival Date/Time" at bounding box center [514, 181] width 364 height 101
click at [368, 256] on input at bounding box center [514, 244] width 364 height 24
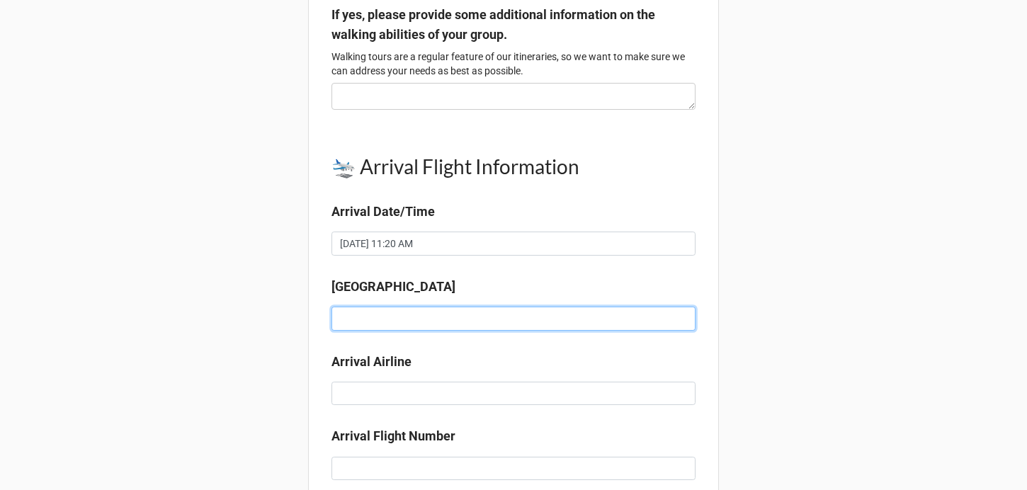
click at [393, 331] on input at bounding box center [514, 319] width 364 height 24
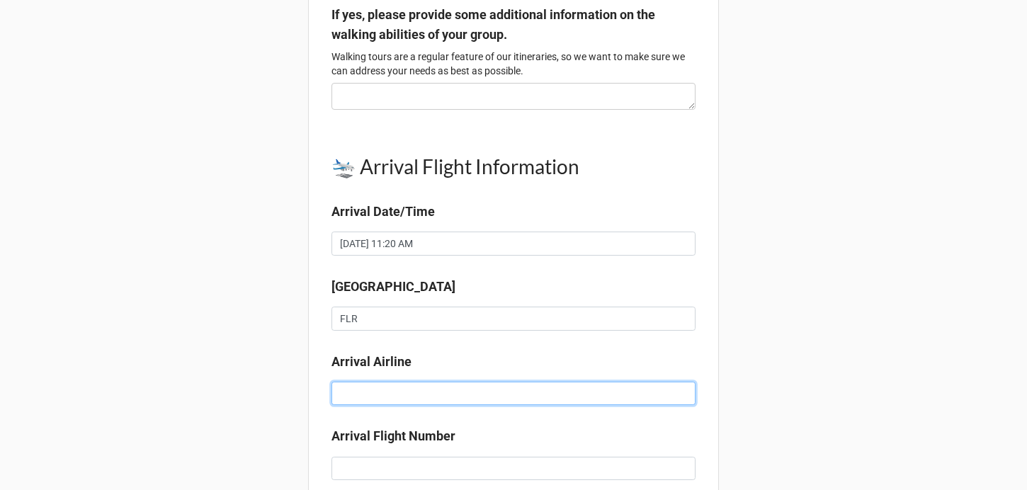
click at [390, 405] on input at bounding box center [514, 394] width 364 height 24
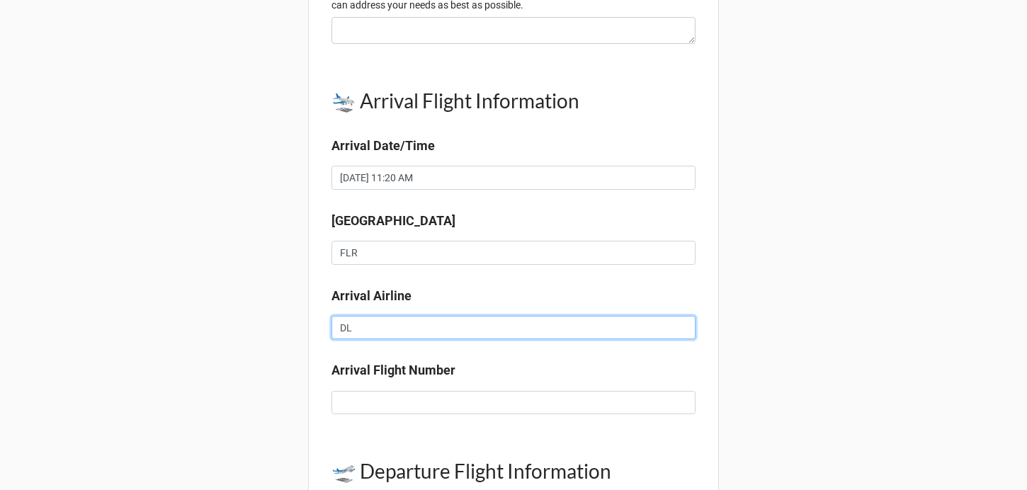
scroll to position [919, 0]
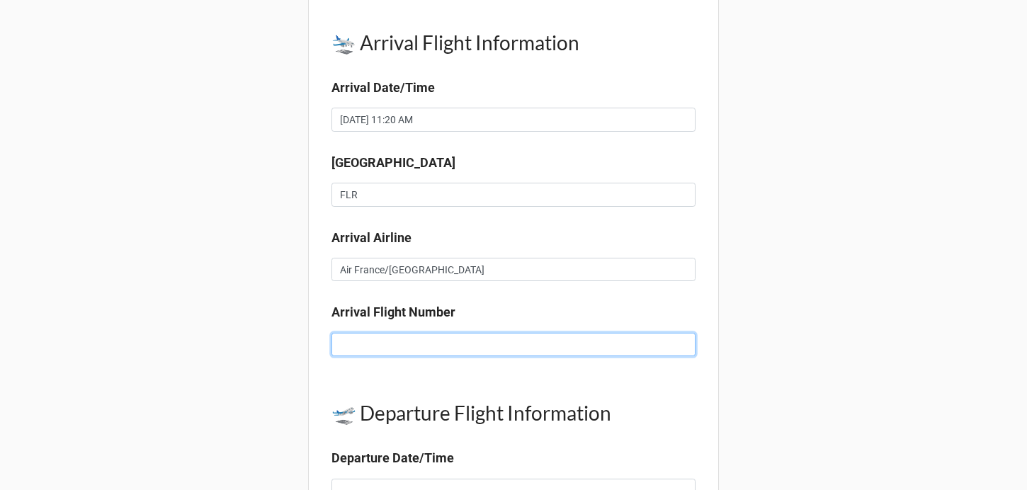
click at [356, 357] on input at bounding box center [514, 345] width 364 height 24
paste input "AF1366"
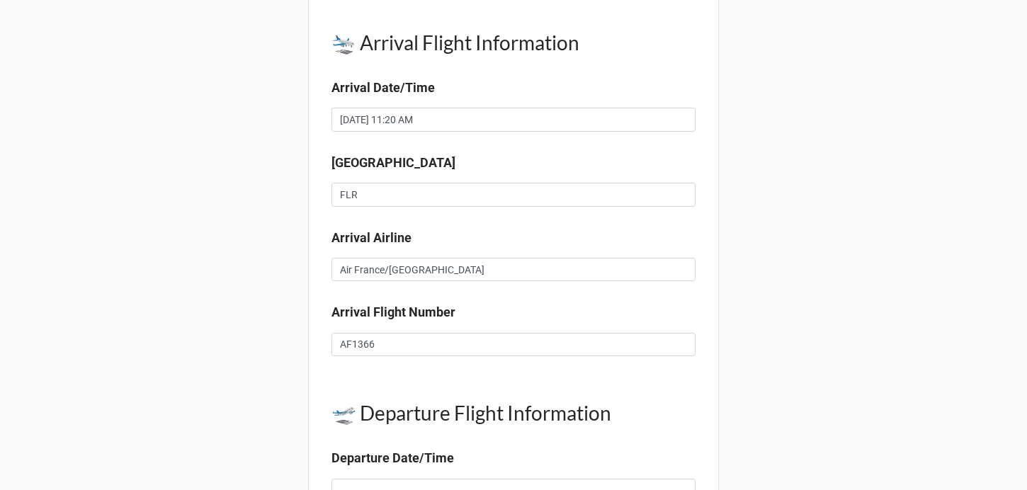
click at [762, 398] on div "[PERSON_NAME] Traveler Questionnaire Please complete this questionnaire to the …" at bounding box center [513, 138] width 1027 height 2115
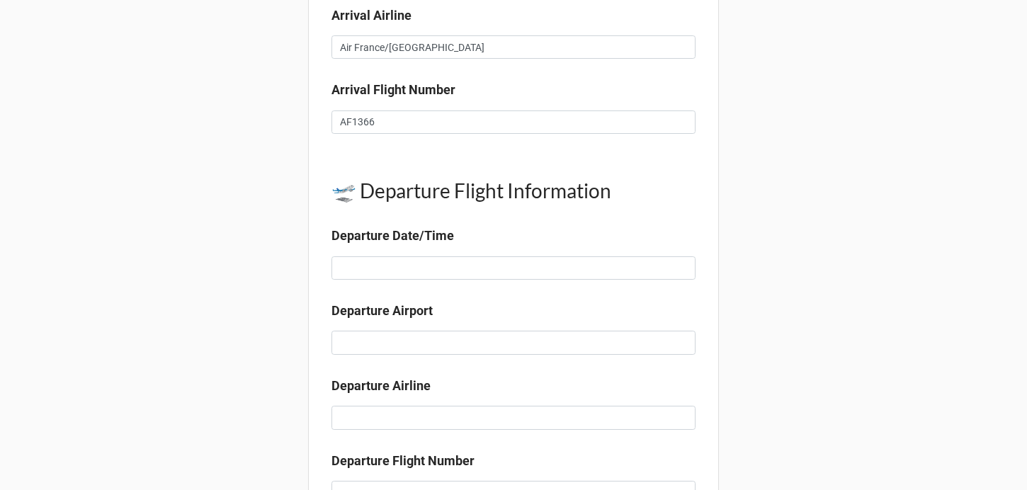
scroll to position [1269, 0]
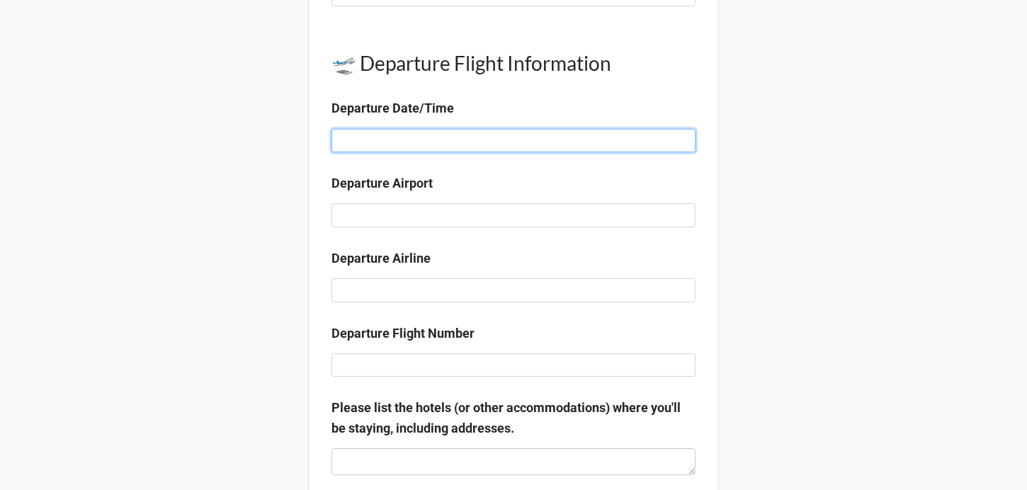
click at [359, 153] on input at bounding box center [514, 141] width 364 height 24
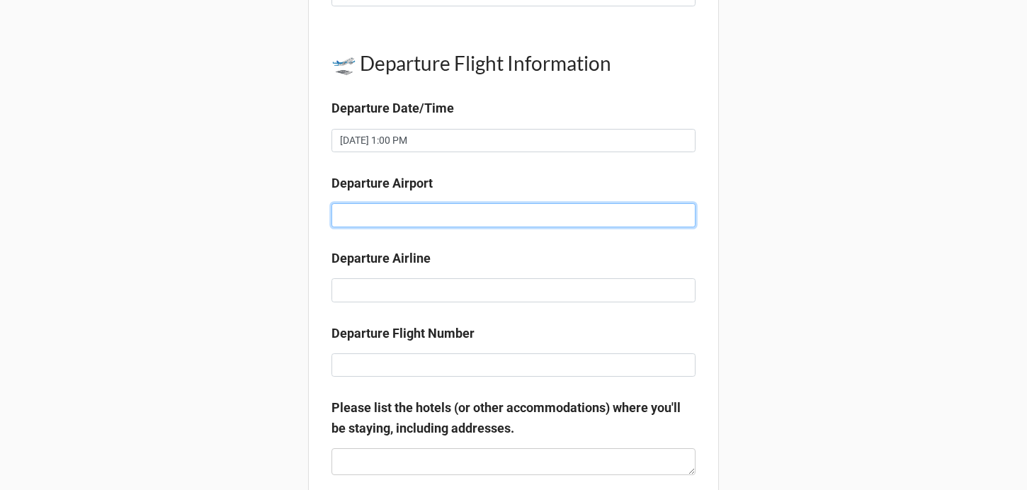
click at [371, 227] on input at bounding box center [514, 215] width 364 height 24
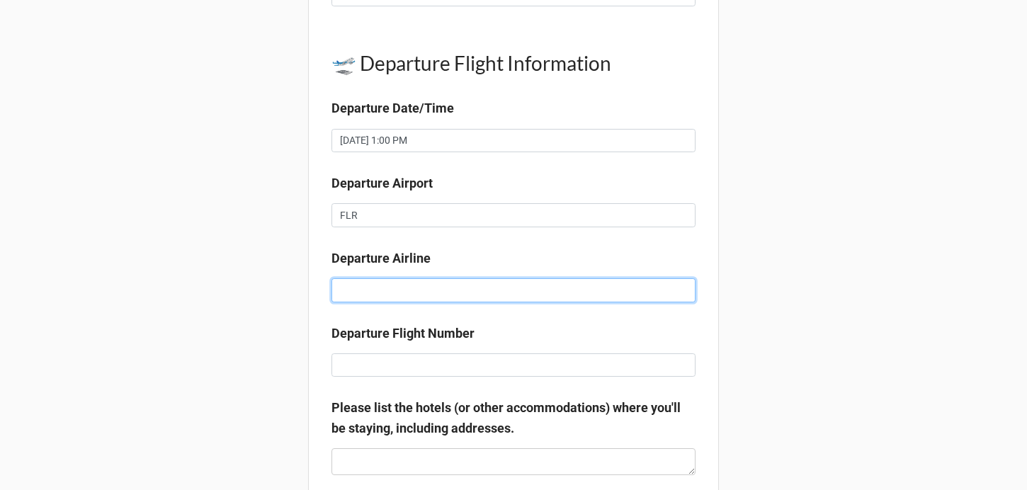
click at [390, 303] on input at bounding box center [514, 290] width 364 height 24
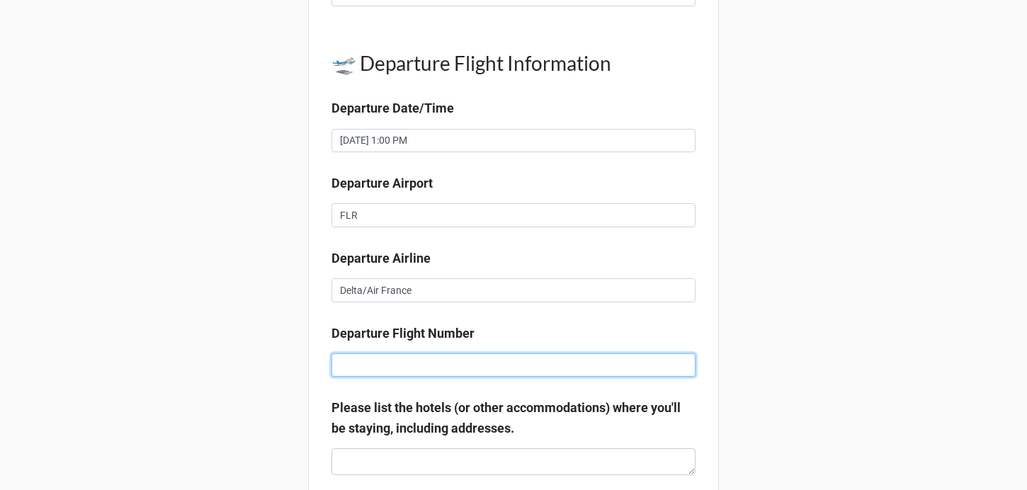
click at [379, 378] on input at bounding box center [514, 366] width 364 height 24
paste input "AF1467"
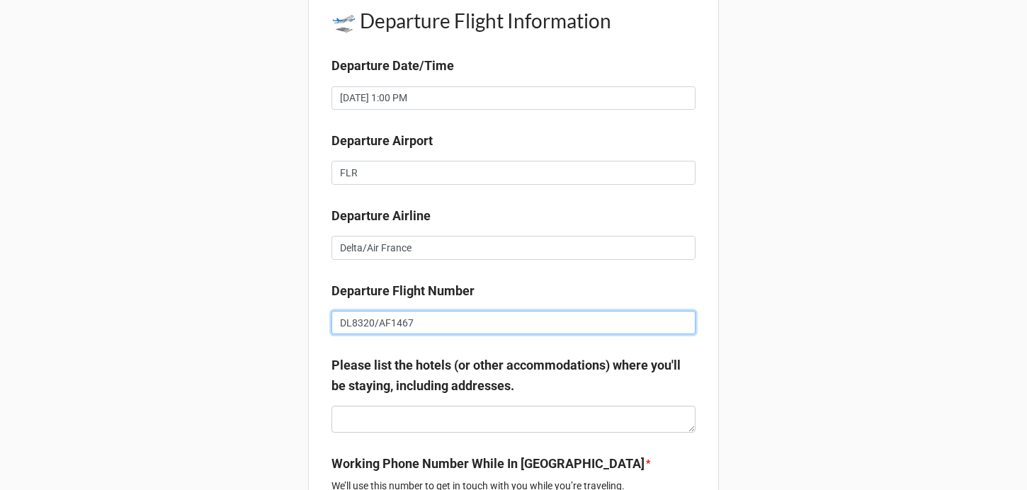
scroll to position [1363, 0]
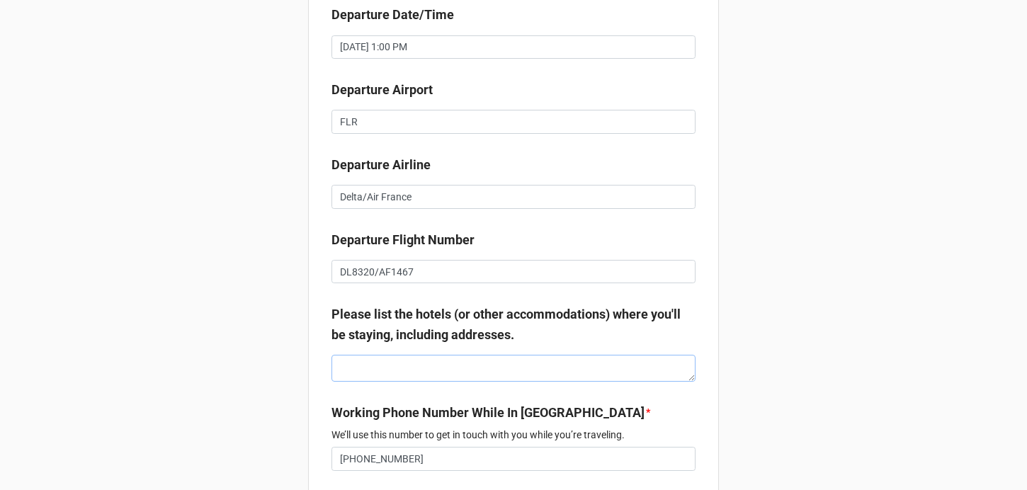
click at [410, 382] on textarea at bounding box center [514, 368] width 364 height 27
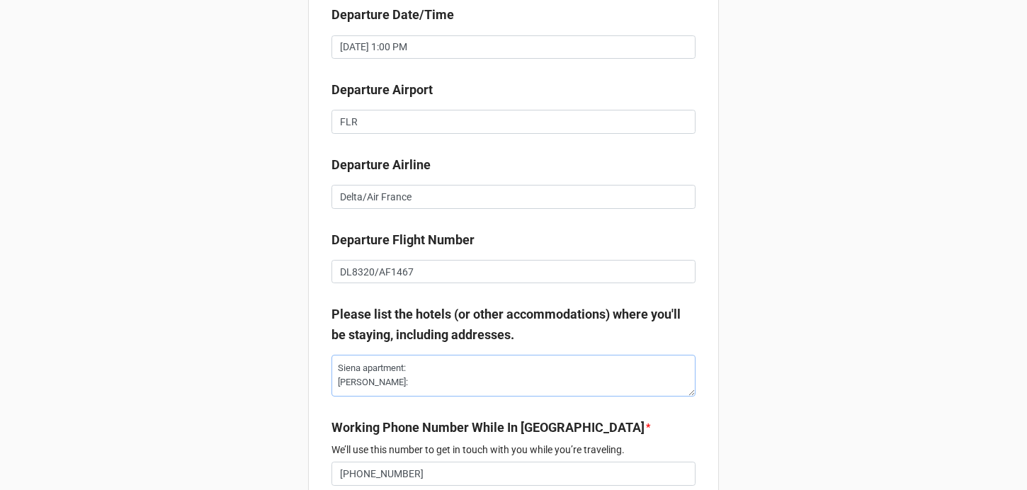
click at [424, 383] on textarea "Siena apartment: [PERSON_NAME]:" at bounding box center [514, 376] width 364 height 42
paste textarea "[STREET_ADDRESS]"
click at [424, 397] on textarea "Siena apartment: [STREET_ADDRESS][GEOGRAPHIC_DATA][PERSON_NAME]:" at bounding box center [514, 376] width 364 height 42
paste textarea "[STREET_ADDRESS][PERSON_NAME]"
click at [471, 397] on textarea "Siena apartment: [STREET_ADDRESS][GEOGRAPHIC_DATA][PERSON_NAME]: [STREET_ADDRES…" at bounding box center [514, 376] width 364 height 42
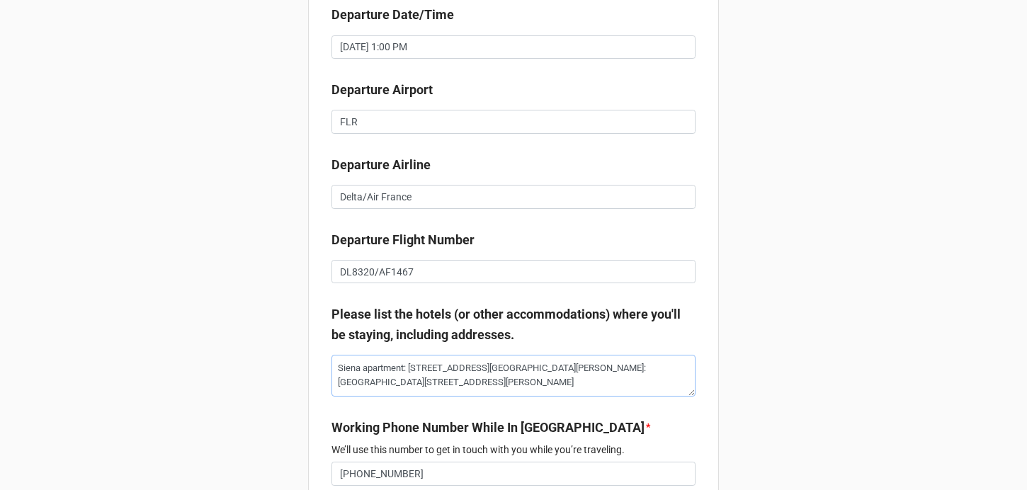
drag, startPoint x: 415, startPoint y: 400, endPoint x: 395, endPoint y: 400, distance: 19.1
click at [395, 397] on textarea "Siena apartment: [STREET_ADDRESS][GEOGRAPHIC_DATA][PERSON_NAME]: [GEOGRAPHIC_DA…" at bounding box center [514, 376] width 364 height 42
drag, startPoint x: 504, startPoint y: 400, endPoint x: 558, endPoint y: 398, distance: 53.9
click at [558, 397] on textarea "Siena apartment: [STREET_ADDRESS][GEOGRAPHIC_DATA][PERSON_NAME]: [STREET_ADDRES…" at bounding box center [514, 376] width 364 height 42
click at [585, 380] on textarea "Siena apartment: [STREET_ADDRESS][GEOGRAPHIC_DATA][PERSON_NAME]: [STREET_ADDRES…" at bounding box center [514, 376] width 364 height 42
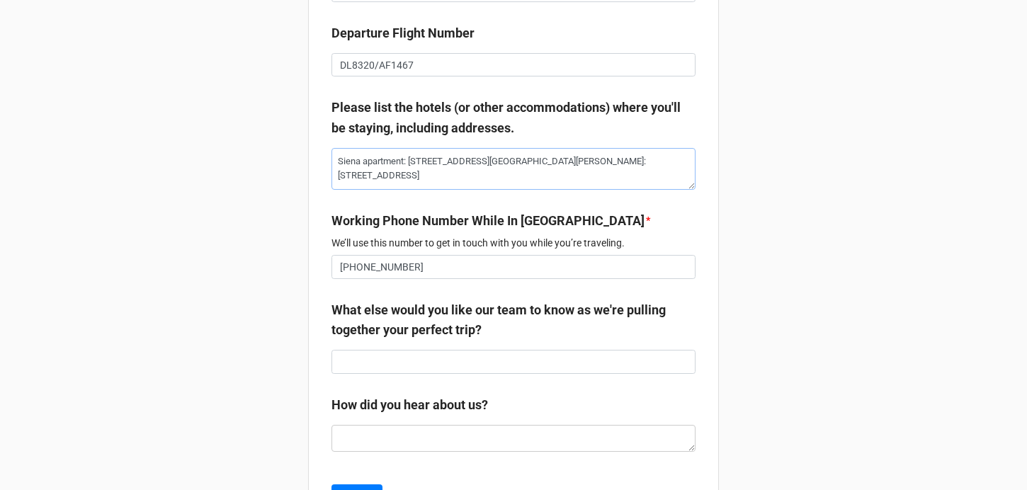
scroll to position [1623, 0]
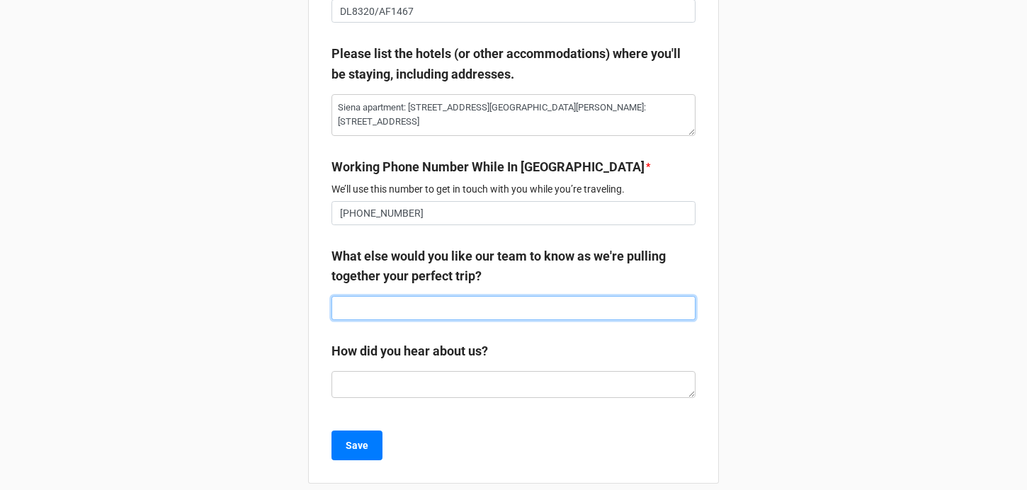
click at [382, 316] on input at bounding box center [514, 308] width 364 height 24
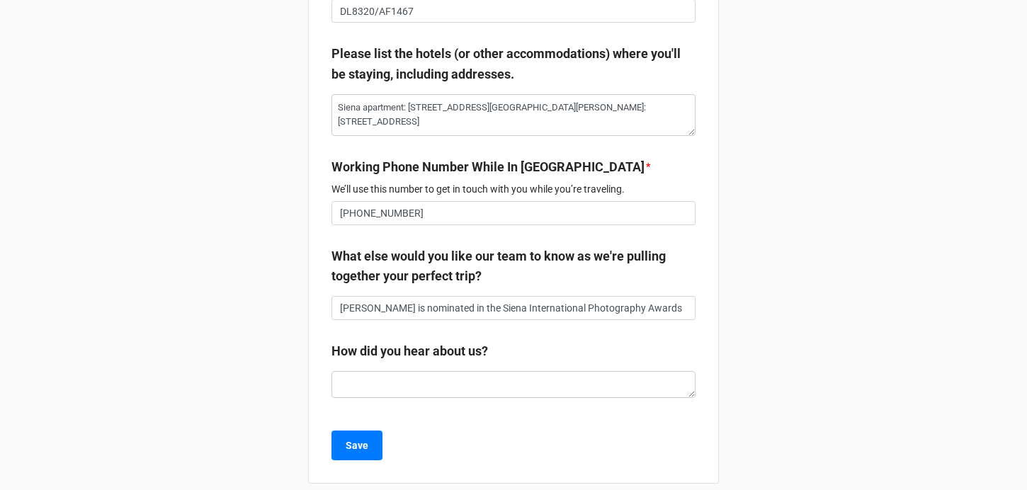
click at [405, 371] on div "How did you hear about us?" at bounding box center [514, 357] width 364 height 30
click at [402, 393] on textarea at bounding box center [514, 384] width 364 height 27
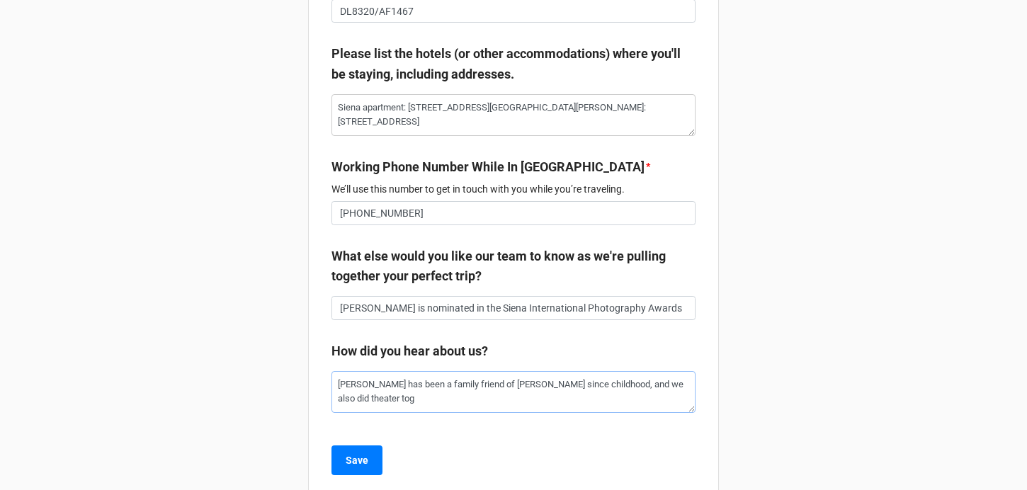
scroll to position [0, 0]
click at [548, 465] on div "Save" at bounding box center [514, 461] width 364 height 30
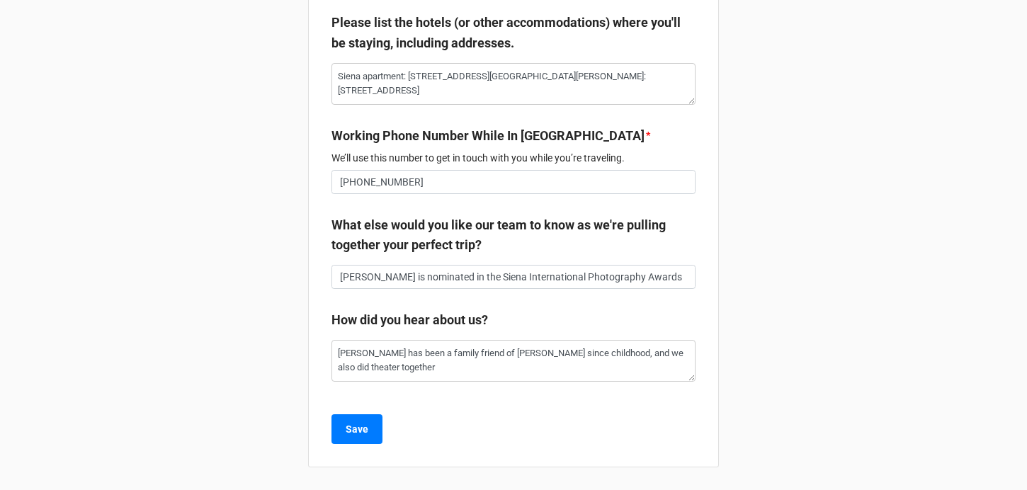
scroll to position [1669, 0]
click at [529, 351] on textarea "[PERSON_NAME] has been a family friend of [PERSON_NAME] since childhood, and we…" at bounding box center [514, 361] width 364 height 42
click at [524, 351] on textarea "[PERSON_NAME] has been a family friend of [PERSON_NAME] since childhood, and we…" at bounding box center [514, 361] width 364 height 42
drag, startPoint x: 403, startPoint y: 376, endPoint x: 332, endPoint y: 348, distance: 76.7
click at [332, 348] on textarea "[PERSON_NAME] has been a family friend of [PERSON_NAME] since childhood, and we…" at bounding box center [514, 361] width 364 height 42
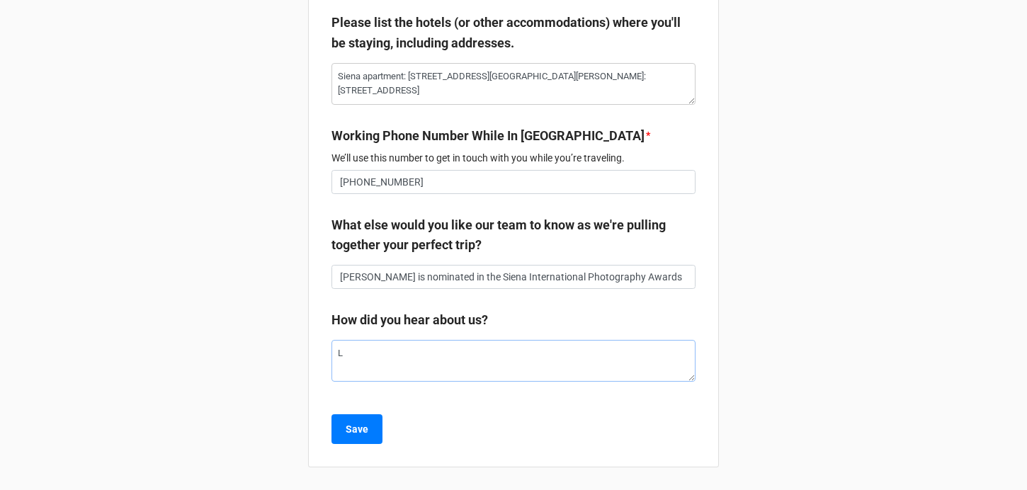
scroll to position [1654, 0]
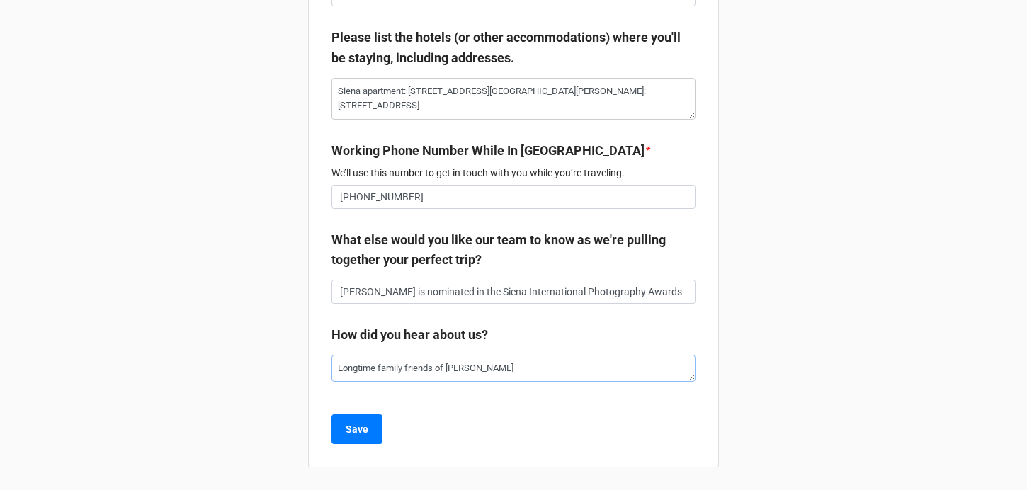
drag, startPoint x: 439, startPoint y: 370, endPoint x: 523, endPoint y: 370, distance: 84.3
click at [523, 370] on textarea "Longtime family friends of [PERSON_NAME]" at bounding box center [514, 368] width 364 height 27
click at [332, 437] on button "Save" at bounding box center [357, 430] width 51 height 30
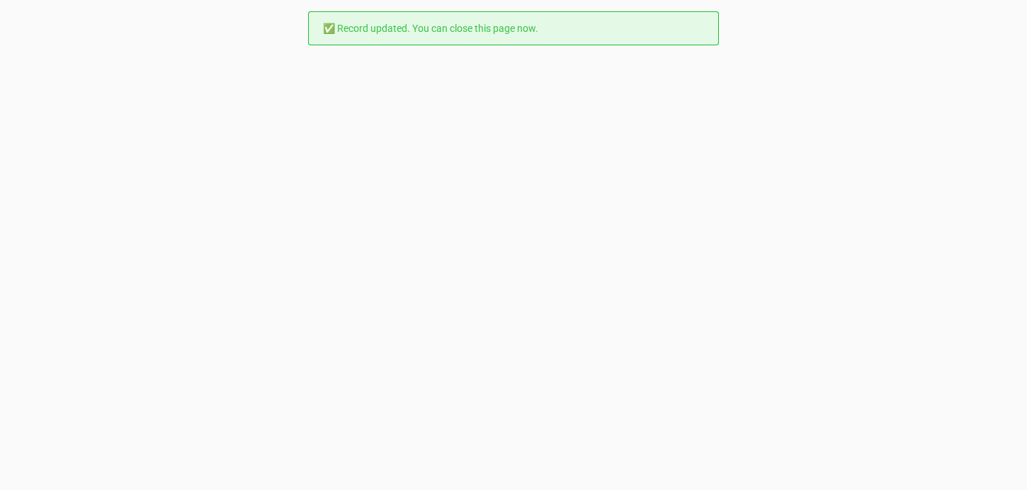
scroll to position [0, 0]
